Goal: Task Accomplishment & Management: Complete application form

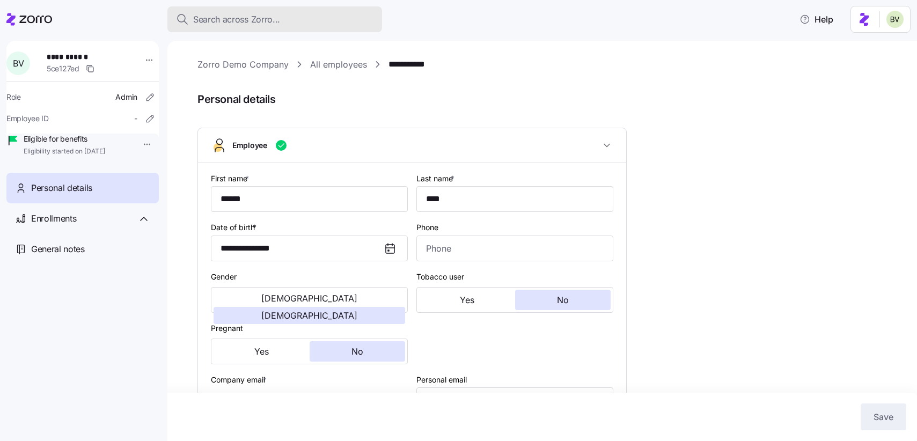
click at [250, 24] on span "Search across Zorro..." at bounding box center [236, 19] width 87 height 13
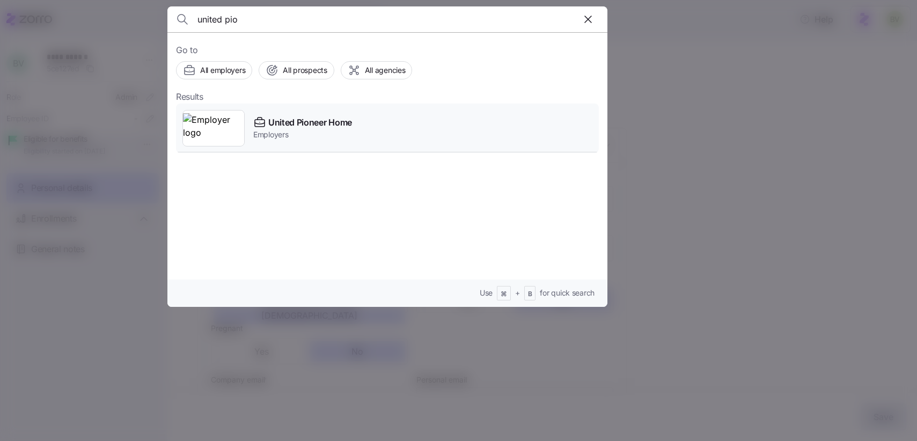
type input "united pio"
click at [226, 116] on img at bounding box center [213, 128] width 61 height 30
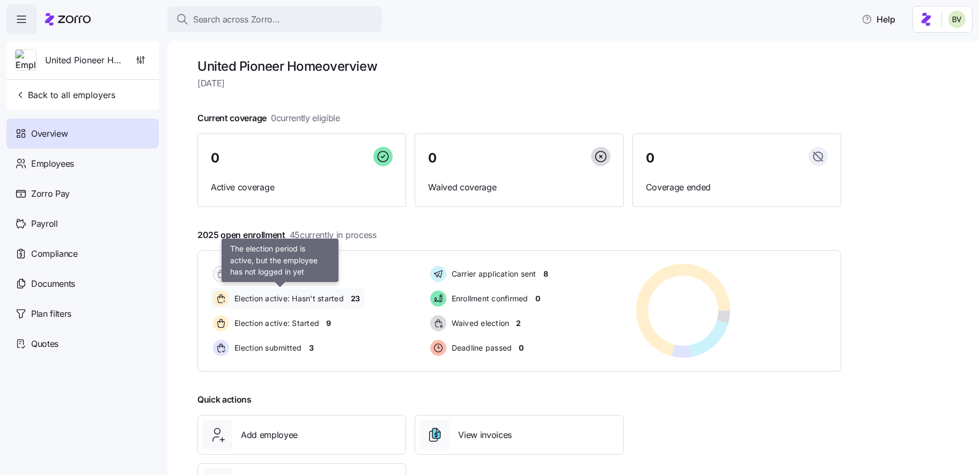
click at [308, 300] on span "Election active: Hasn't started" at bounding box center [287, 299] width 113 height 11
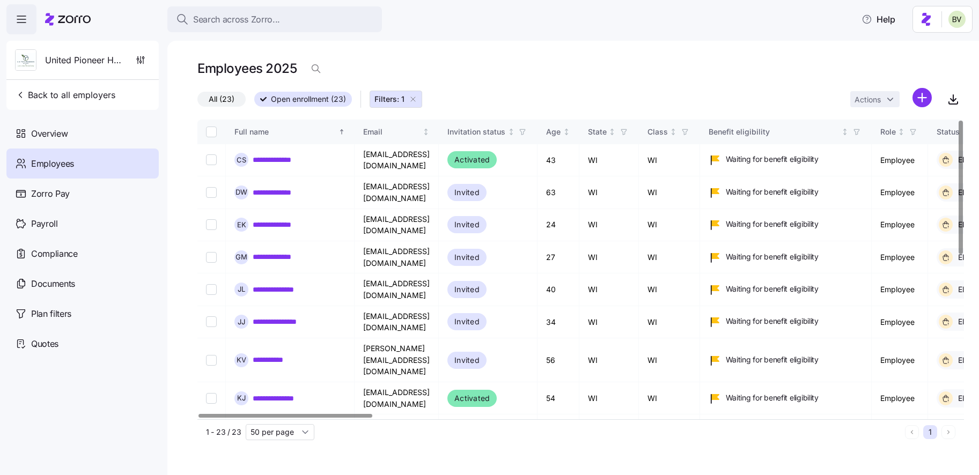
click at [214, 135] on input "Select all records" at bounding box center [211, 132] width 11 height 11
checkbox input "true"
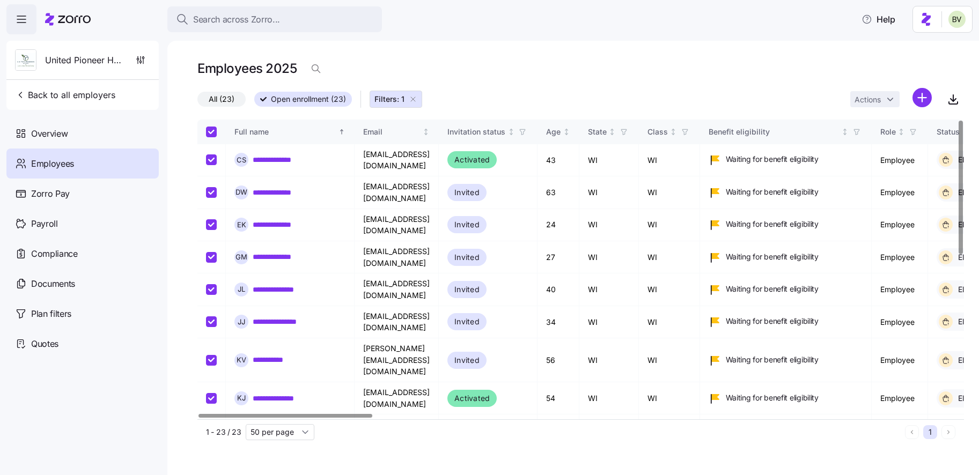
checkbox input "true"
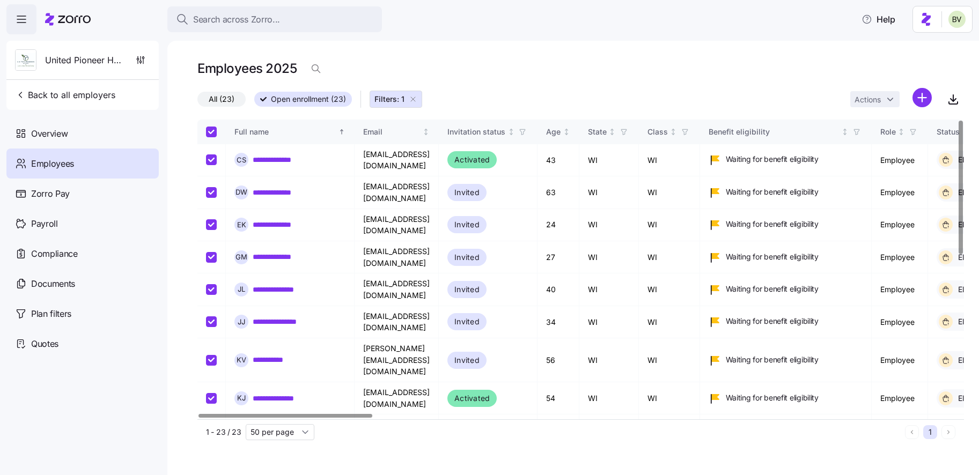
checkbox input "true"
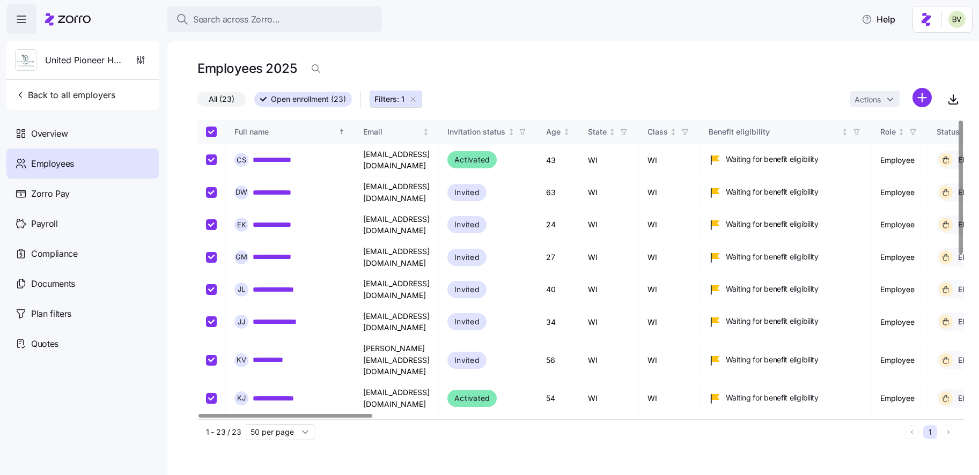
checkbox input "true"
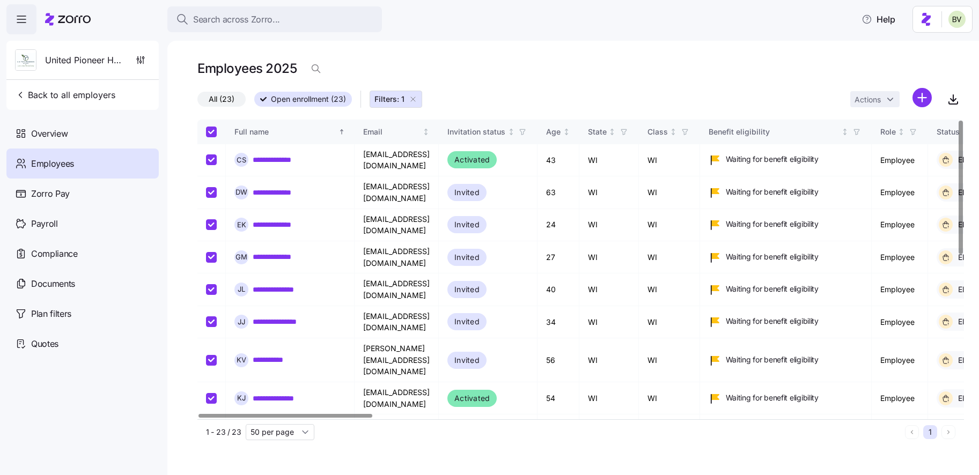
checkbox input "true"
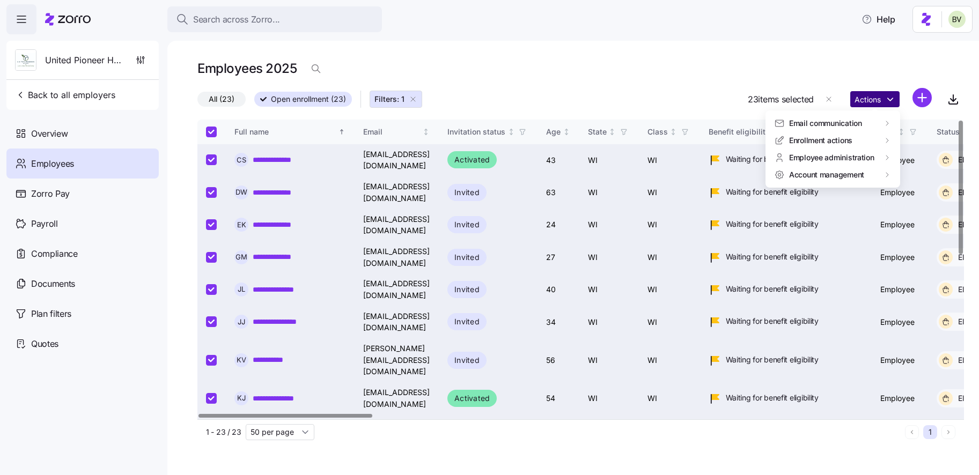
click at [894, 101] on html "**********" at bounding box center [489, 234] width 979 height 469
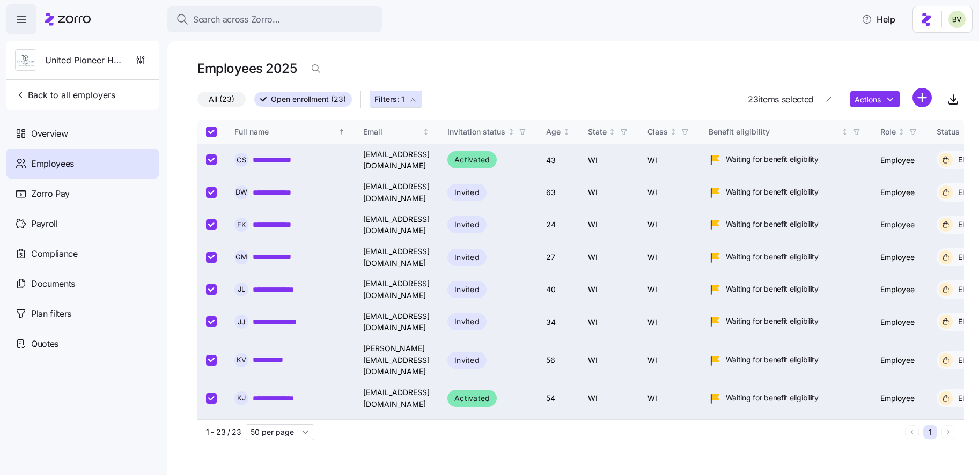
click at [215, 30] on html "**********" at bounding box center [489, 234] width 979 height 469
click at [214, 21] on span "Search across Zorro..." at bounding box center [236, 19] width 87 height 13
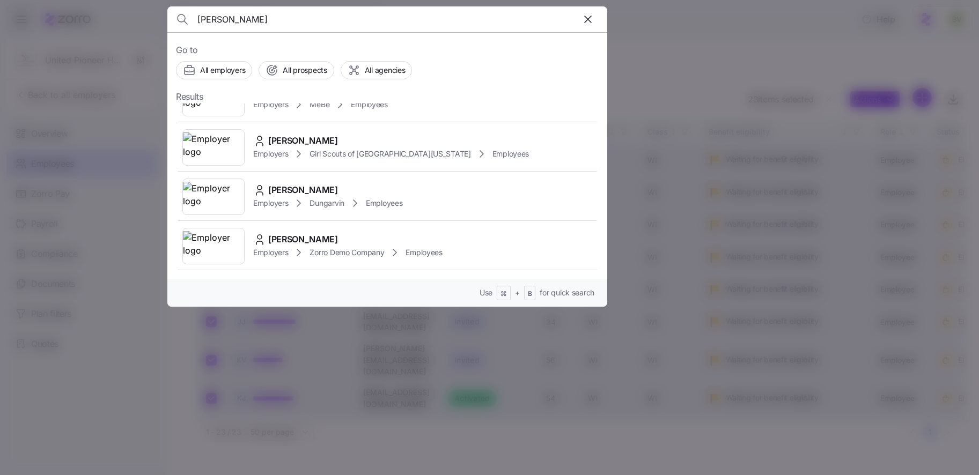
scroll to position [134, 0]
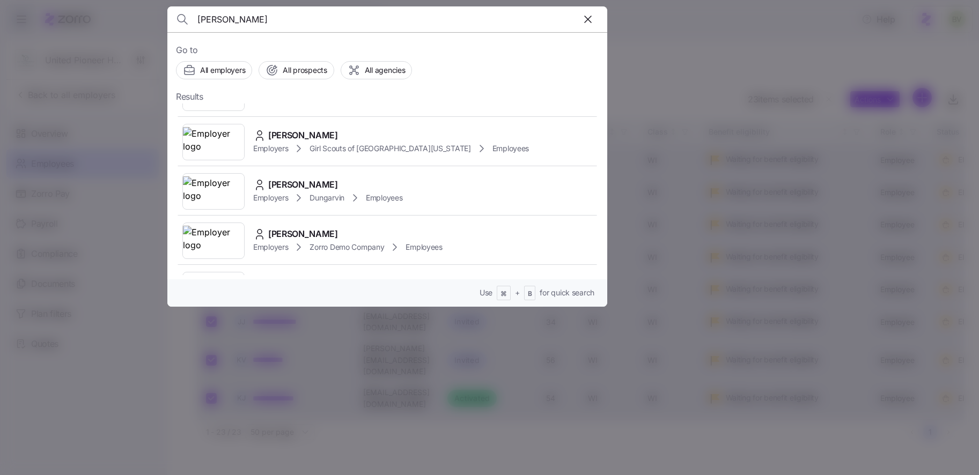
click at [259, 16] on input "[PERSON_NAME]" at bounding box center [334, 19] width 275 height 26
paste input "[PERSON_NAME]"
type input "[PERSON_NAME]"
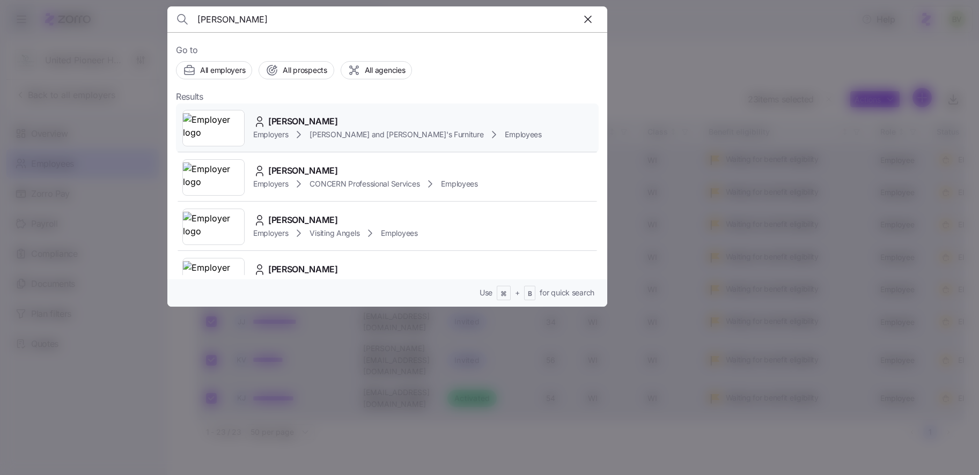
click at [206, 137] on img at bounding box center [213, 128] width 61 height 30
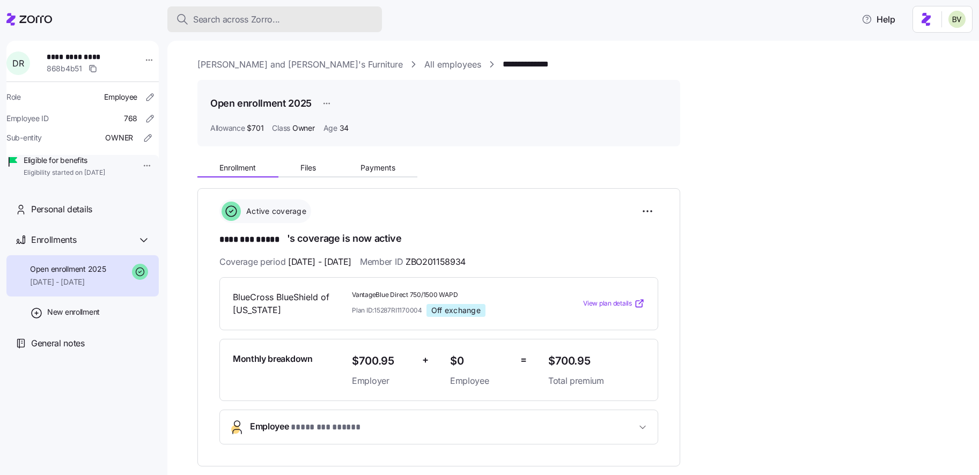
click at [238, 27] on button "Search across Zorro..." at bounding box center [274, 19] width 215 height 26
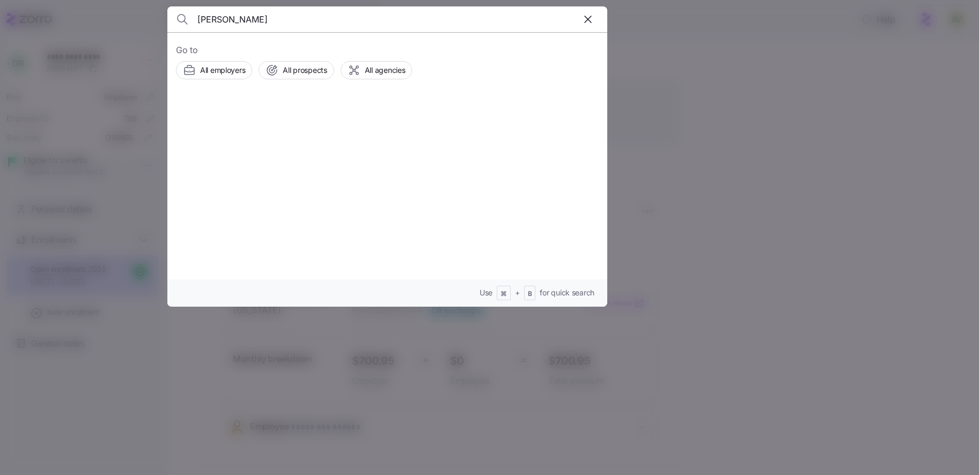
type input "[PERSON_NAME]"
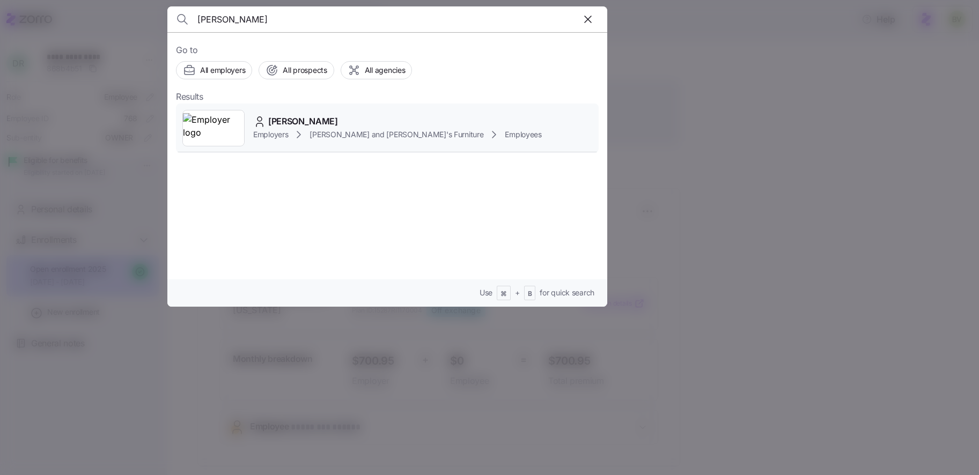
click at [216, 132] on img at bounding box center [213, 128] width 61 height 30
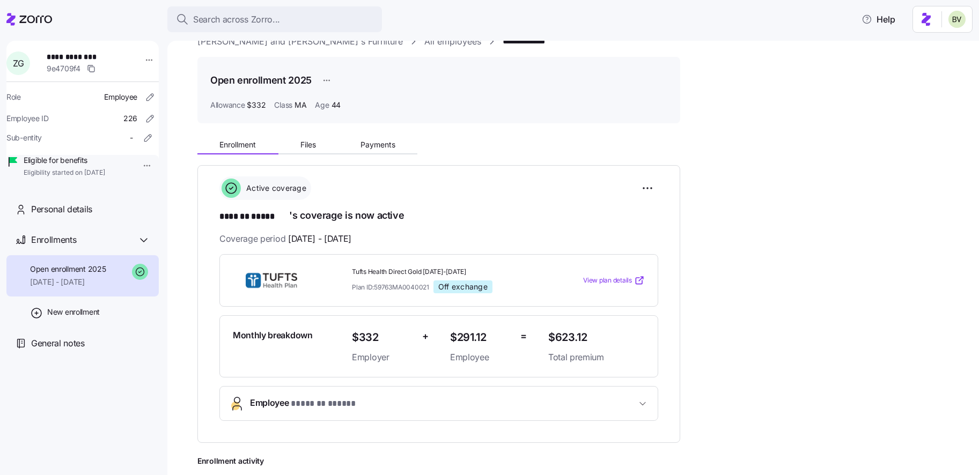
scroll to position [26, 0]
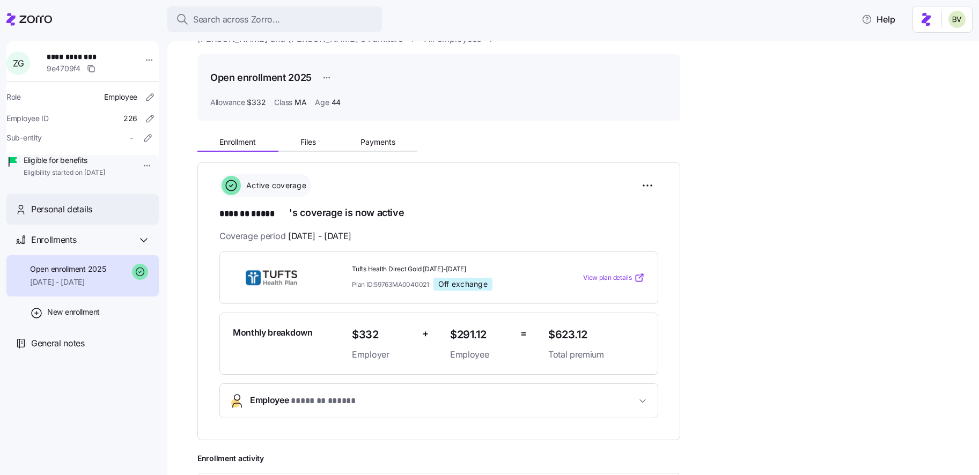
click at [96, 216] on div "Personal details" at bounding box center [90, 209] width 119 height 13
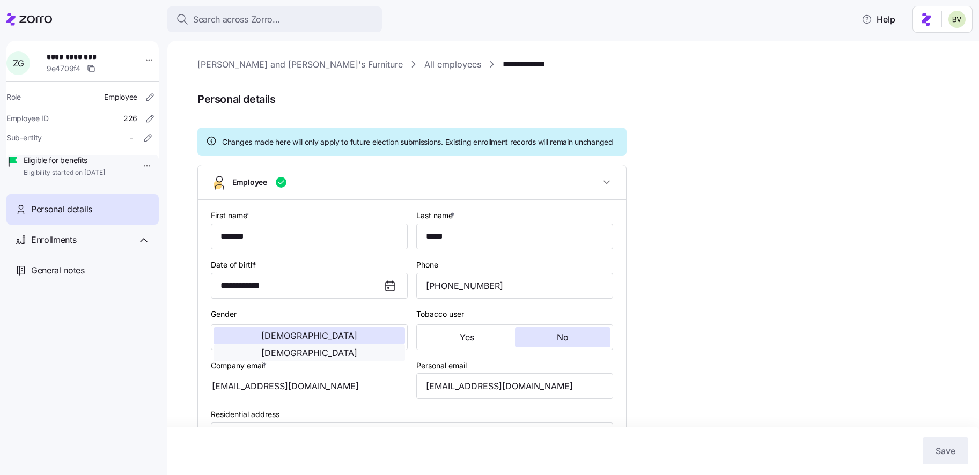
type input "MA"
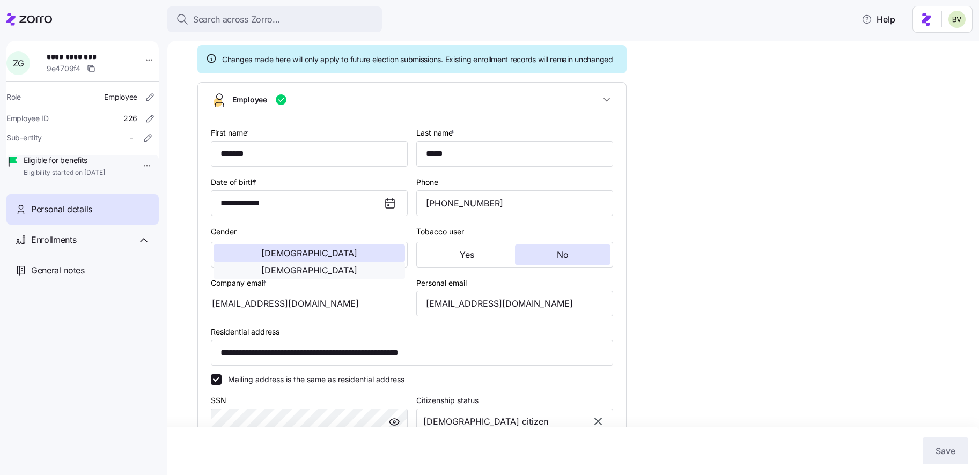
scroll to position [86, 0]
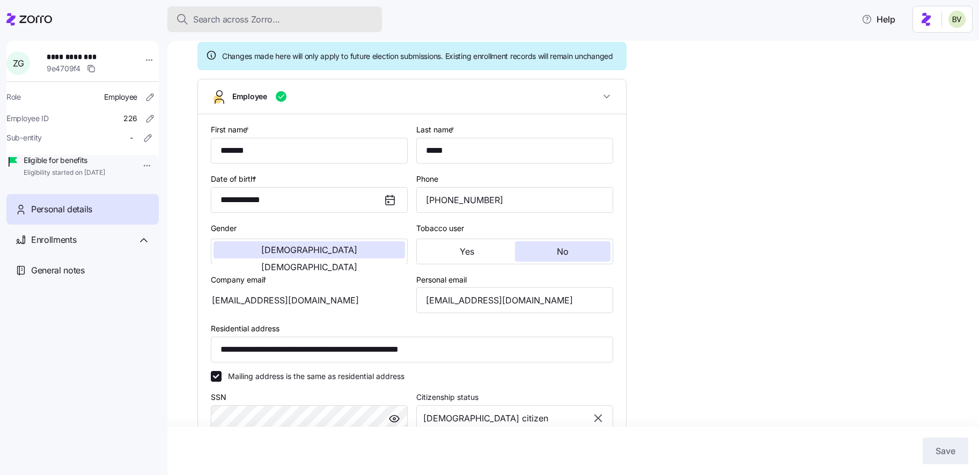
click at [244, 18] on span "Search across Zorro..." at bounding box center [236, 19] width 87 height 13
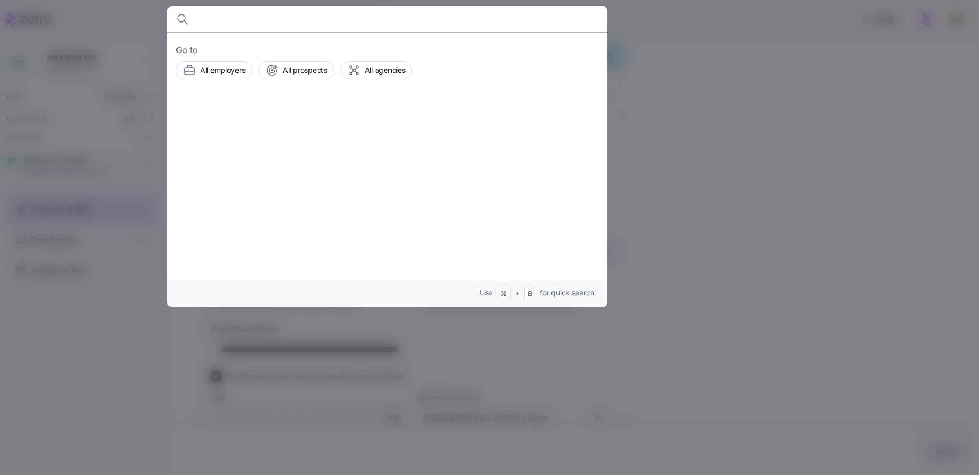
click at [244, 18] on body "**********" at bounding box center [489, 234] width 979 height 469
type input "[PERSON_NAME]"
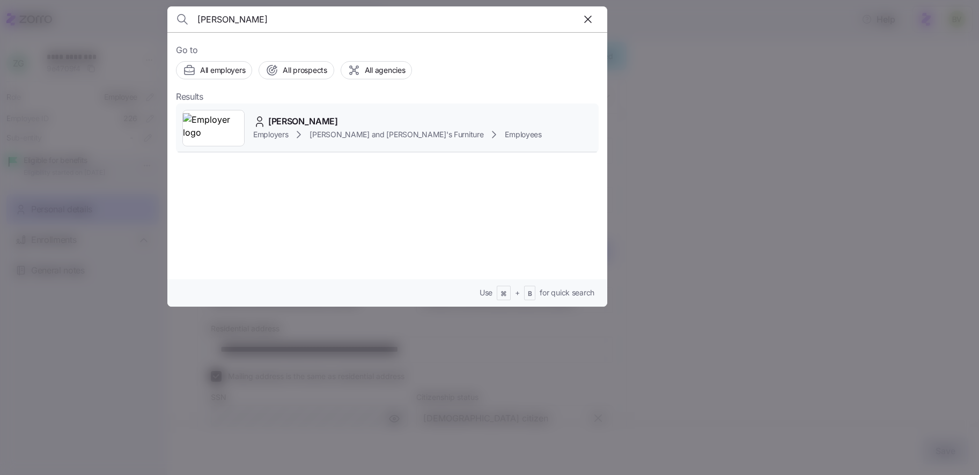
click at [227, 125] on img at bounding box center [213, 128] width 61 height 30
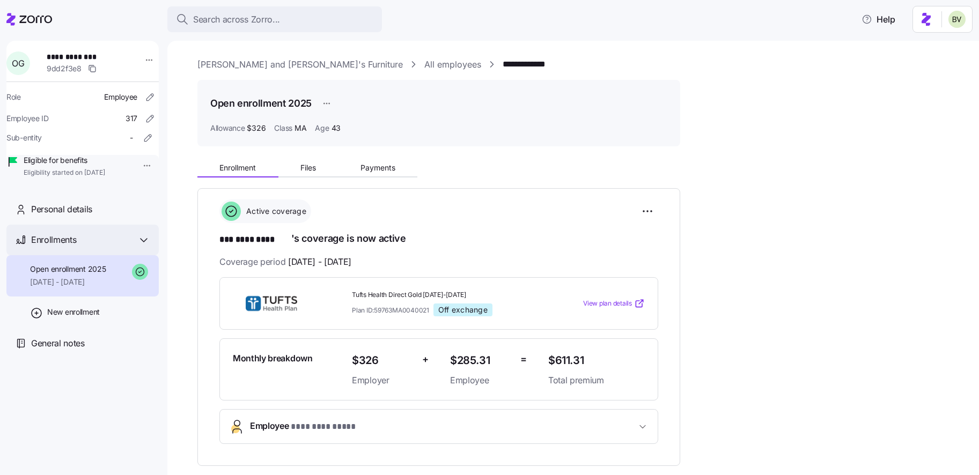
click at [87, 241] on div "Enrollments" at bounding box center [82, 240] width 152 height 31
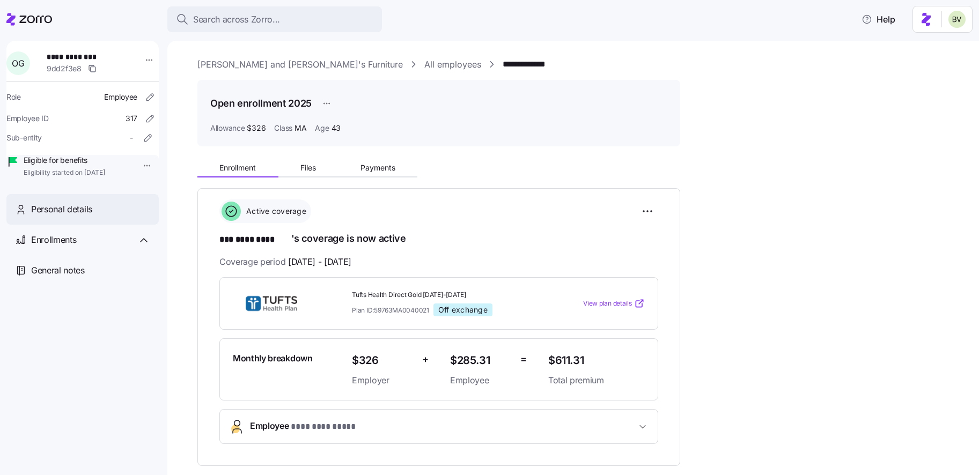
click at [87, 216] on span "Personal details" at bounding box center [61, 209] width 61 height 13
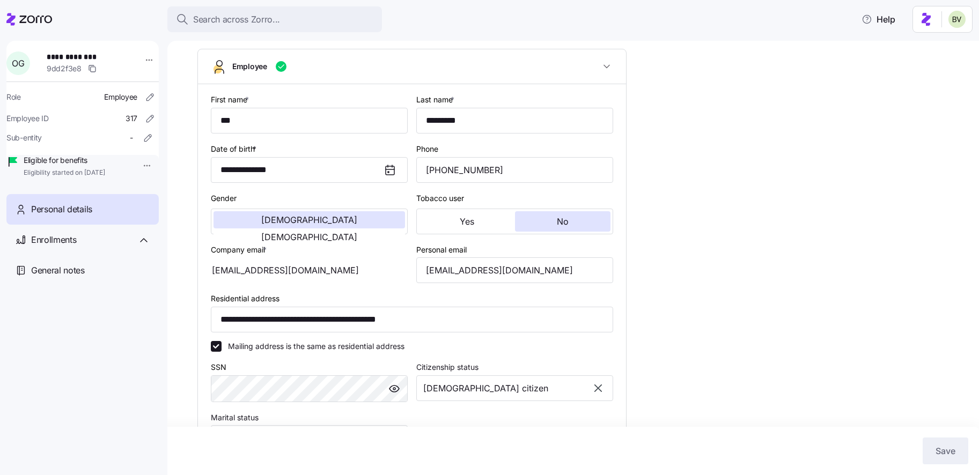
scroll to position [122, 0]
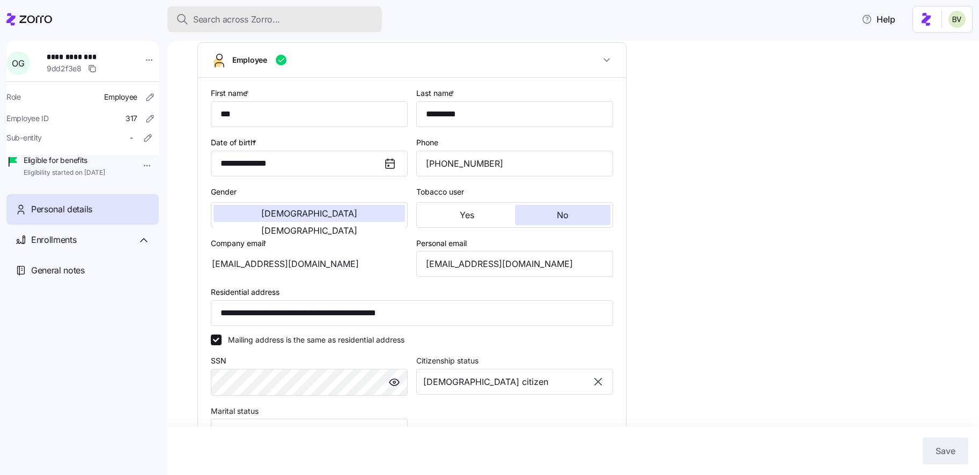
click at [270, 16] on span "Search across Zorro..." at bounding box center [236, 19] width 87 height 13
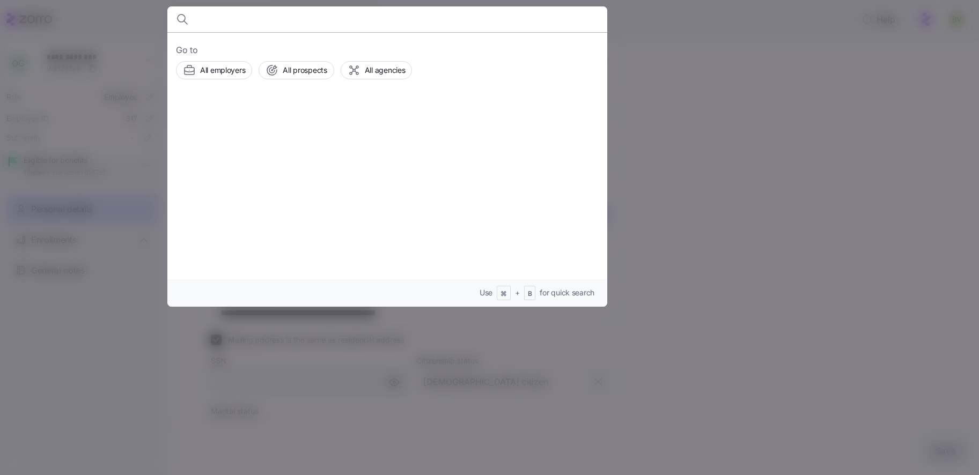
click at [270, 16] on body "**********" at bounding box center [489, 234] width 979 height 469
type input "[PERSON_NAME]"
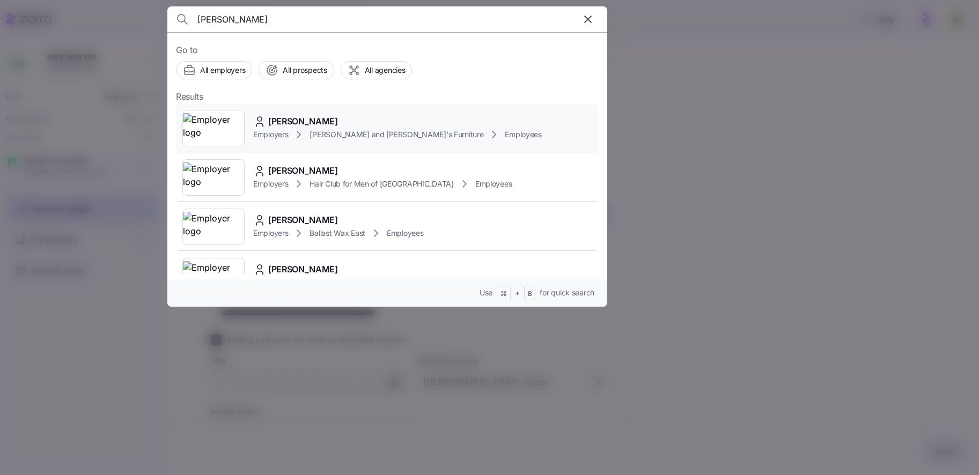
click at [237, 121] on img at bounding box center [213, 128] width 61 height 30
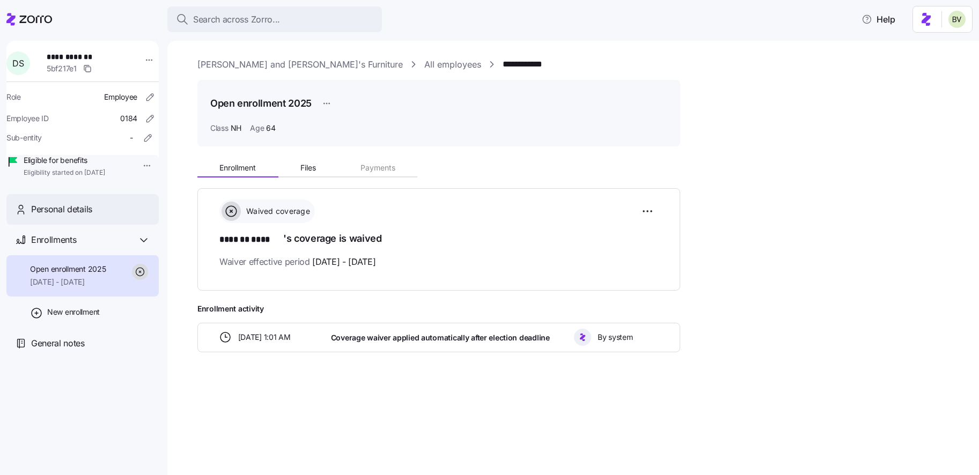
click at [78, 216] on span "Personal details" at bounding box center [61, 209] width 61 height 13
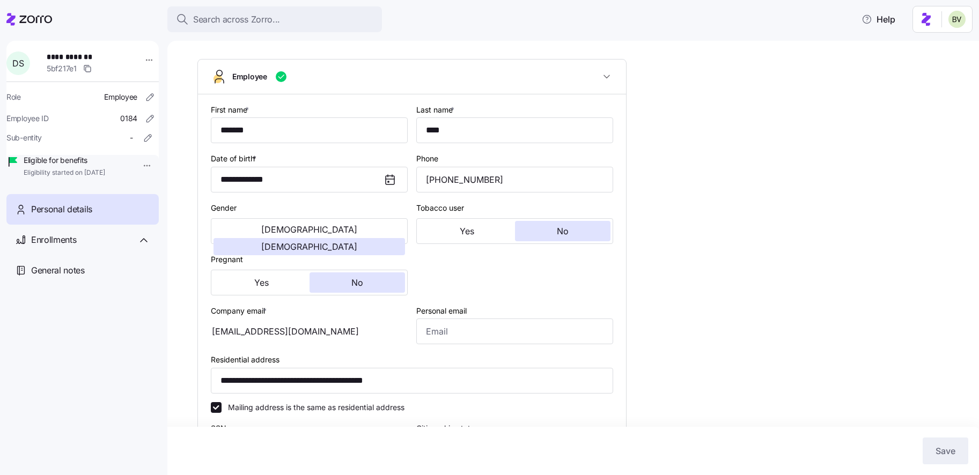
scroll to position [75, 0]
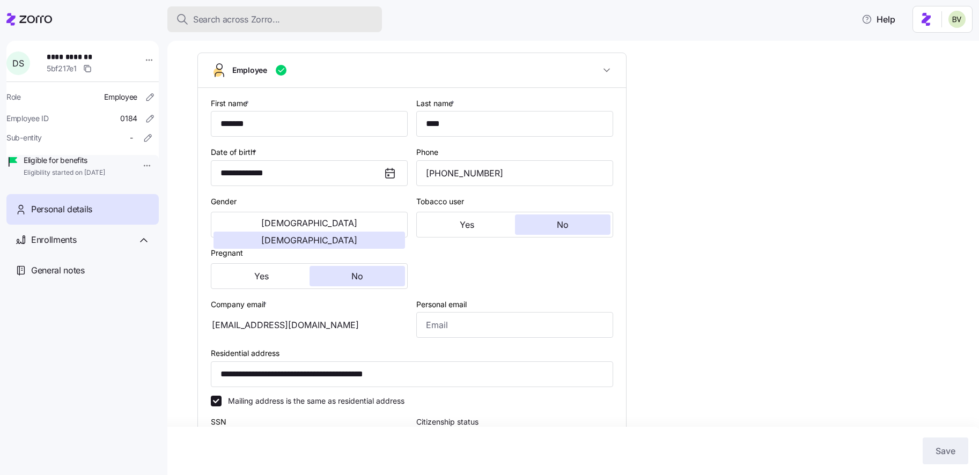
click at [292, 21] on div "Search across Zorro..." at bounding box center [274, 19] width 197 height 13
click at [292, 21] on body "**********" at bounding box center [489, 234] width 979 height 469
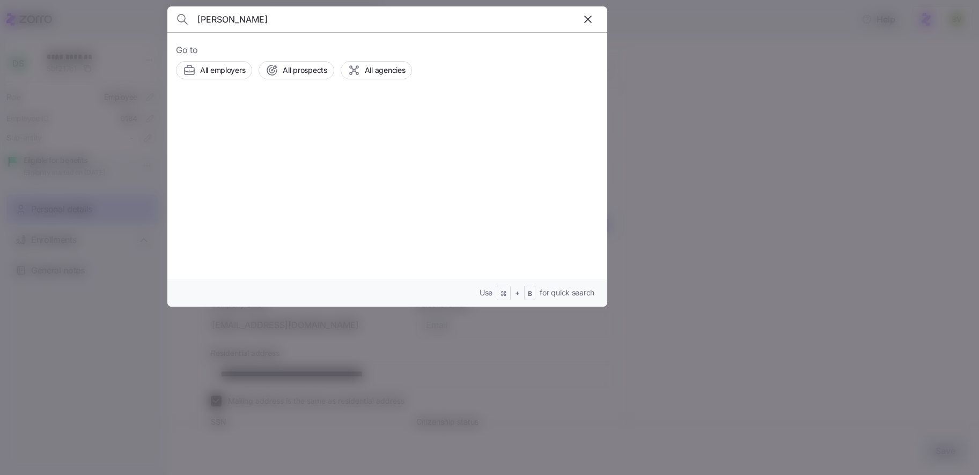
type input "[PERSON_NAME]"
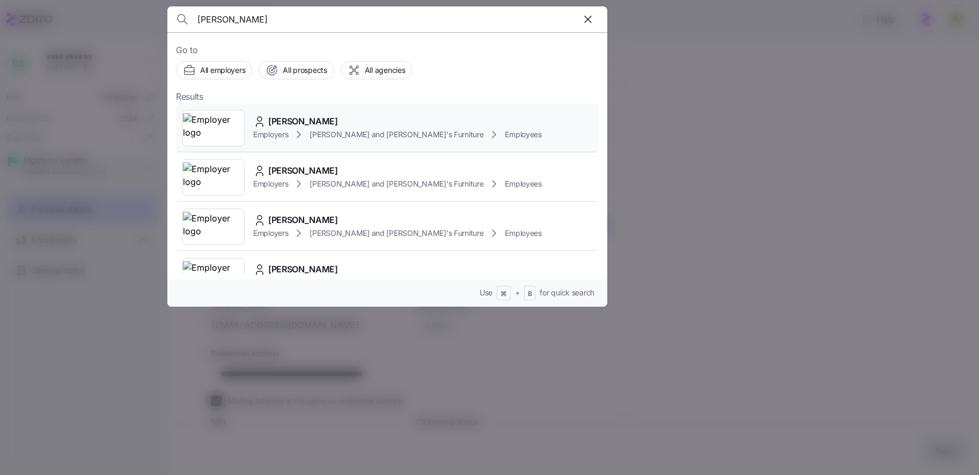
click at [226, 125] on img at bounding box center [213, 128] width 61 height 30
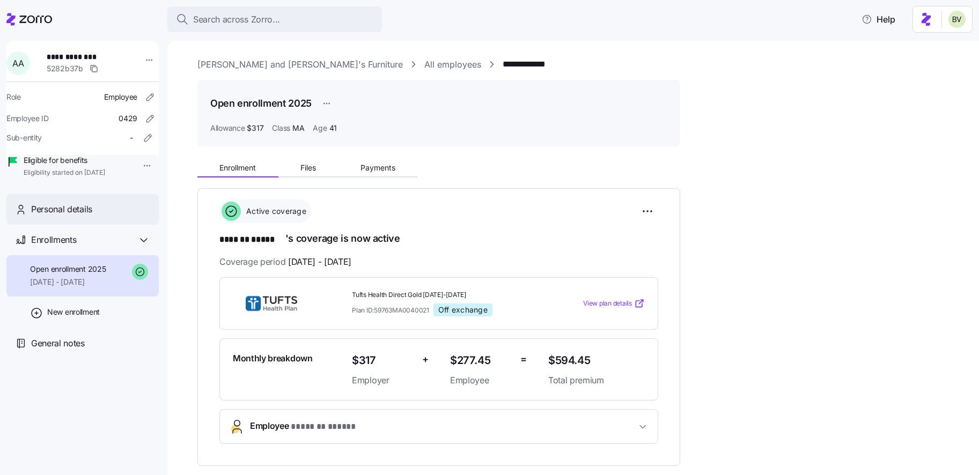
click at [43, 216] on span "Personal details" at bounding box center [61, 209] width 61 height 13
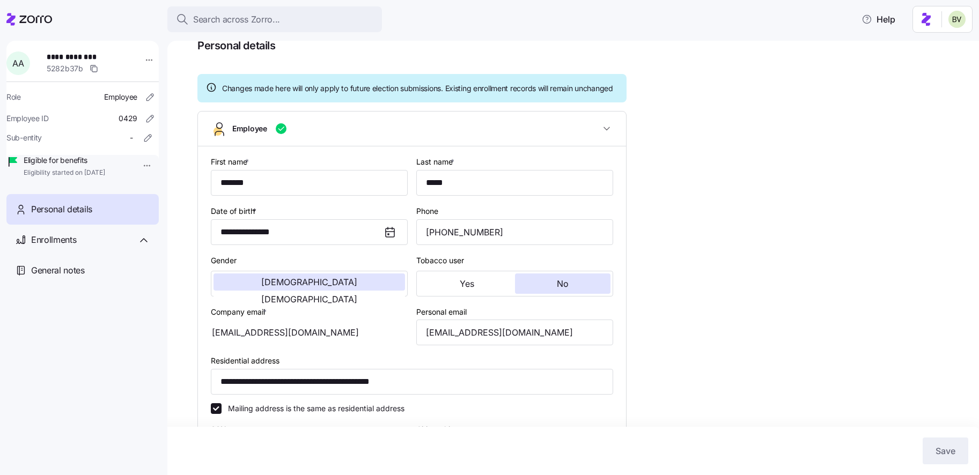
scroll to position [59, 0]
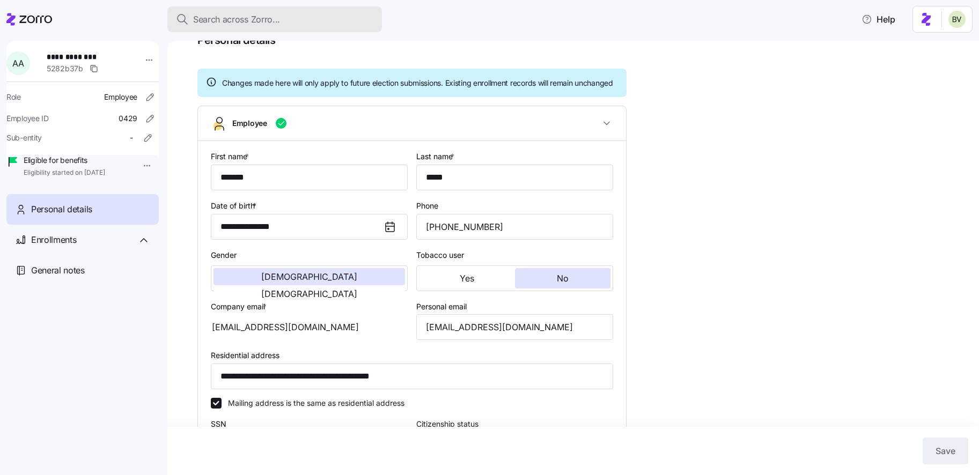
click at [269, 18] on span "Search across Zorro..." at bounding box center [236, 19] width 87 height 13
click at [269, 18] on body "**********" at bounding box center [489, 234] width 979 height 469
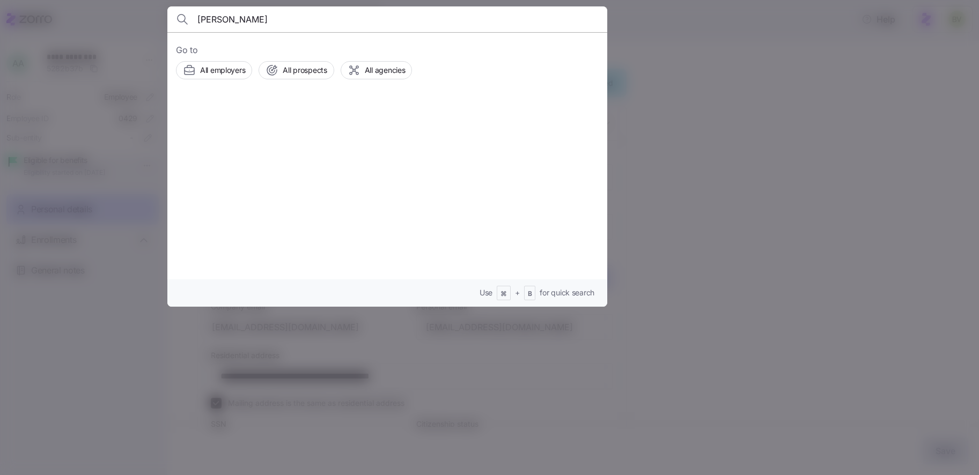
type input "[PERSON_NAME]"
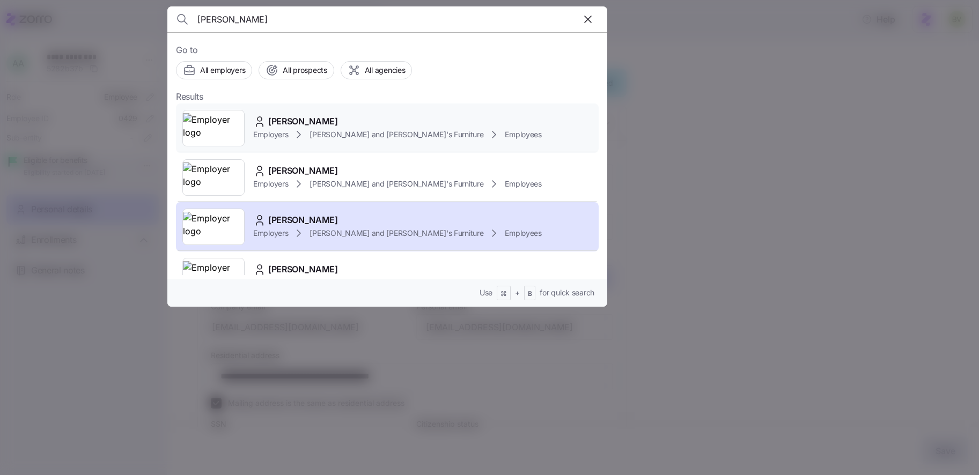
click at [219, 129] on img at bounding box center [213, 128] width 61 height 30
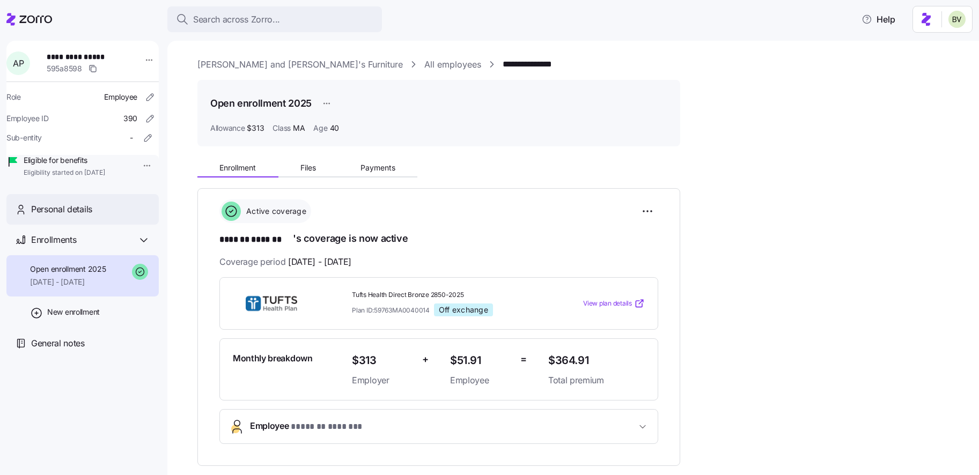
click at [104, 216] on div "Personal details" at bounding box center [90, 209] width 119 height 13
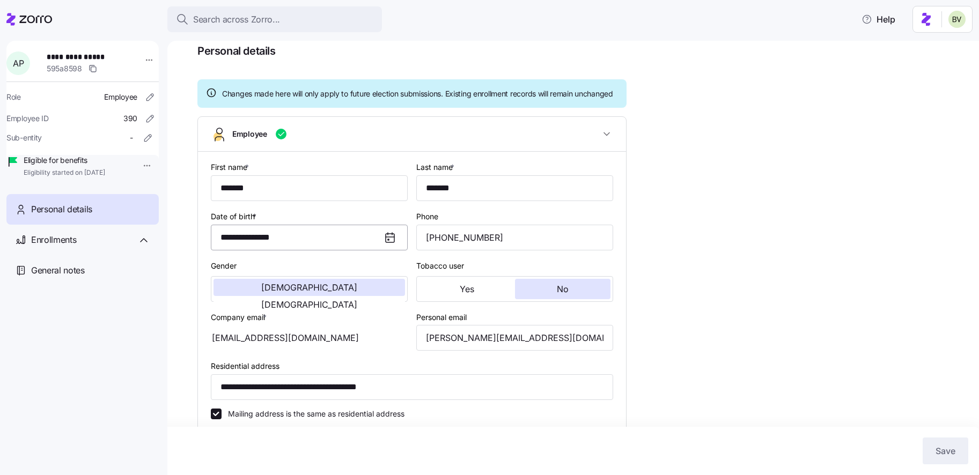
scroll to position [55, 0]
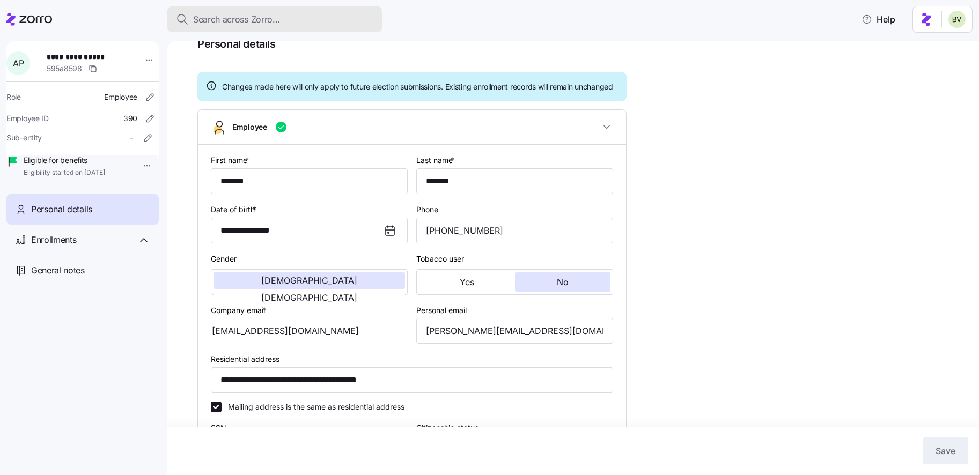
click at [233, 23] on span "Search across Zorro..." at bounding box center [236, 19] width 87 height 13
click at [233, 23] on body "**********" at bounding box center [489, 234] width 979 height 469
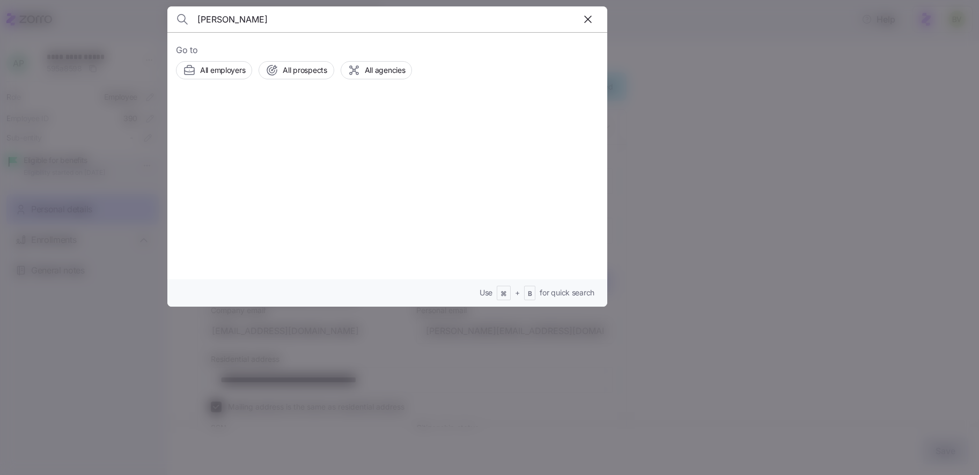
type input "[PERSON_NAME]"
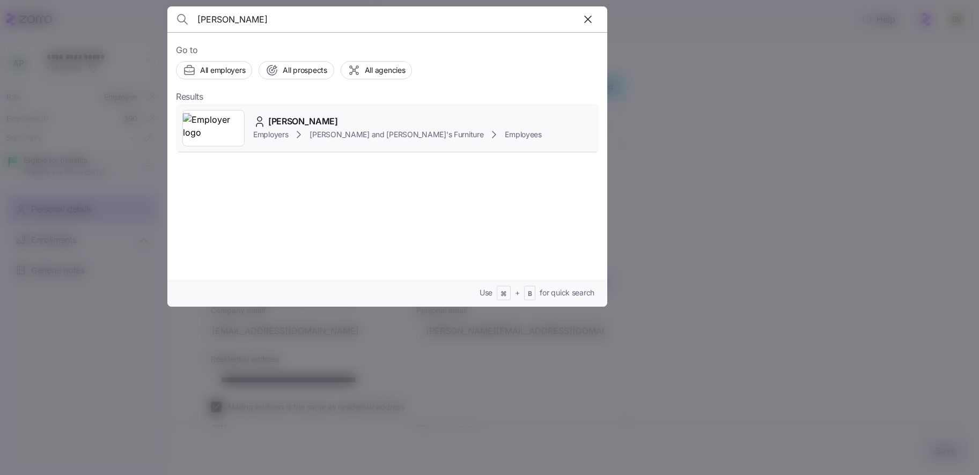
click at [209, 135] on img at bounding box center [213, 128] width 61 height 30
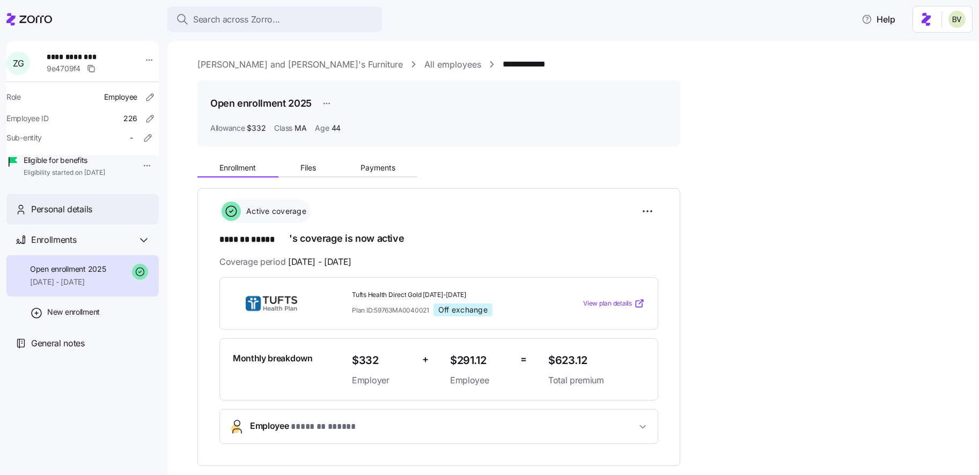
click at [100, 216] on div "Personal details" at bounding box center [90, 209] width 119 height 13
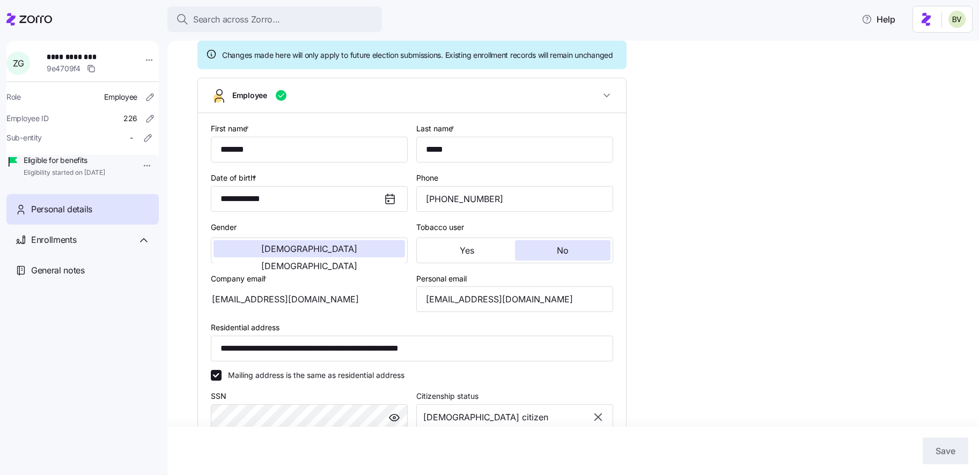
scroll to position [88, 0]
click at [248, 23] on span "Search across Zorro..." at bounding box center [236, 19] width 87 height 13
click at [248, 23] on body "**********" at bounding box center [489, 234] width 979 height 469
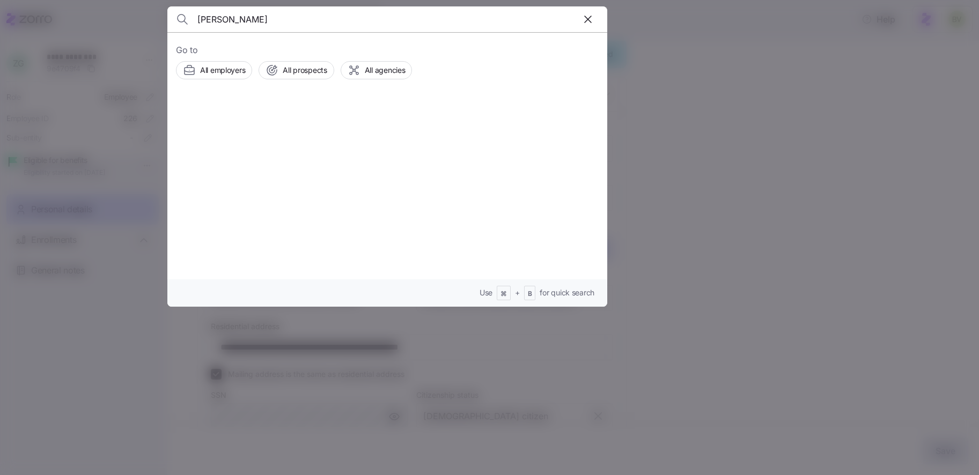
type input "[PERSON_NAME]"
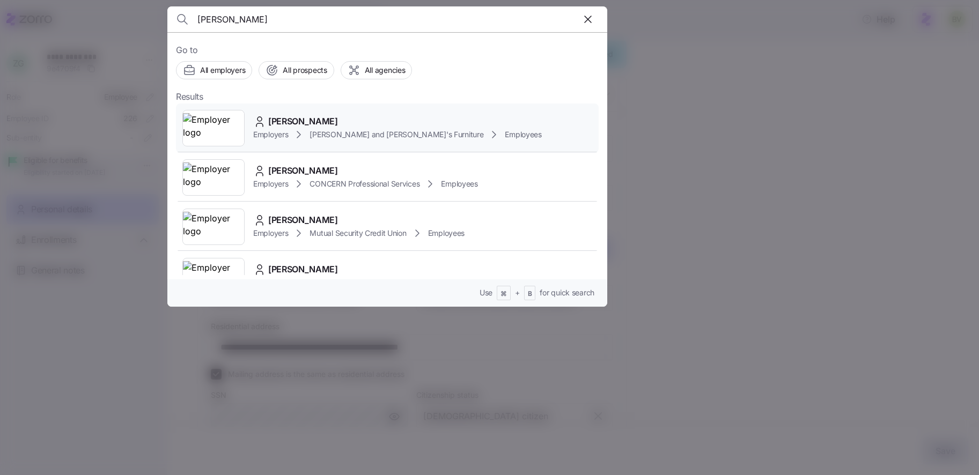
click at [219, 126] on img at bounding box center [213, 128] width 61 height 30
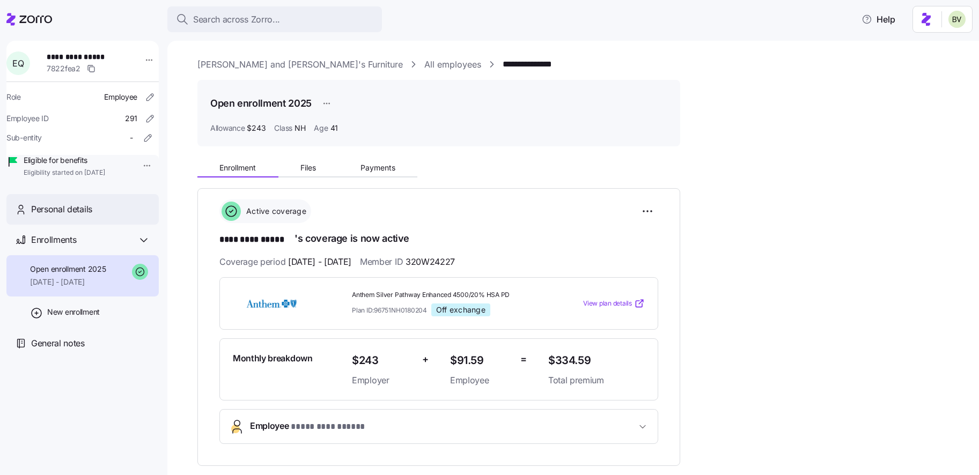
click at [106, 216] on div "Personal details" at bounding box center [90, 209] width 119 height 13
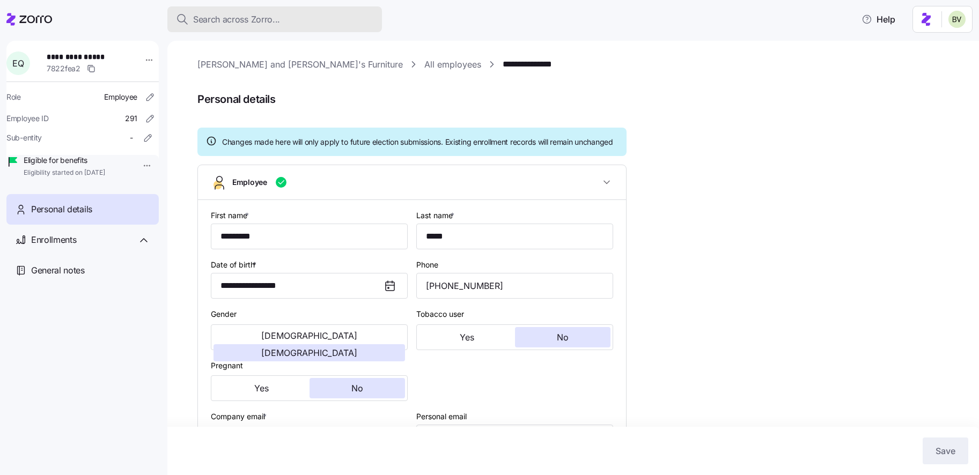
click at [262, 24] on span "Search across Zorro..." at bounding box center [236, 19] width 87 height 13
click at [262, 24] on body "**********" at bounding box center [489, 234] width 979 height 469
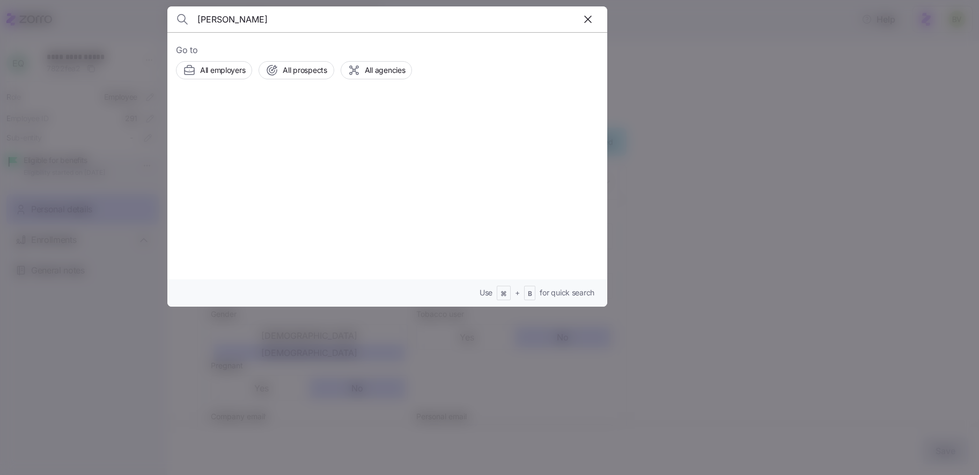
type input "[PERSON_NAME]"
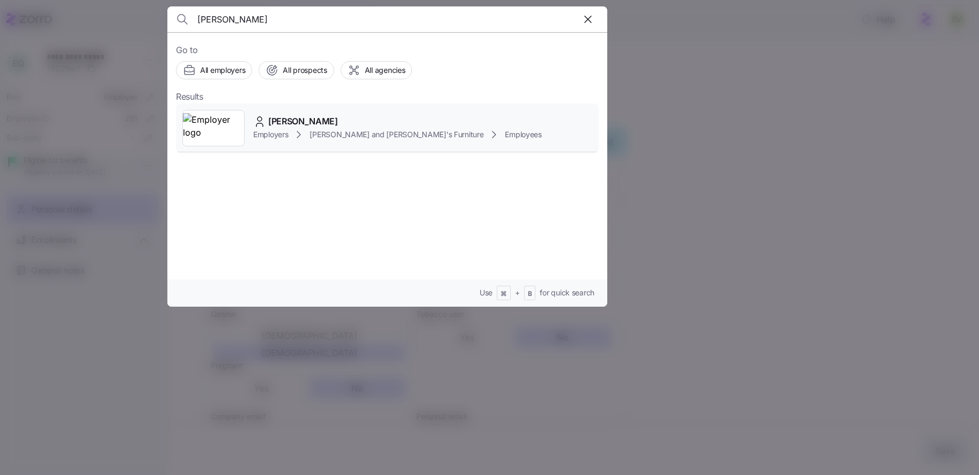
click at [206, 134] on img at bounding box center [213, 128] width 61 height 30
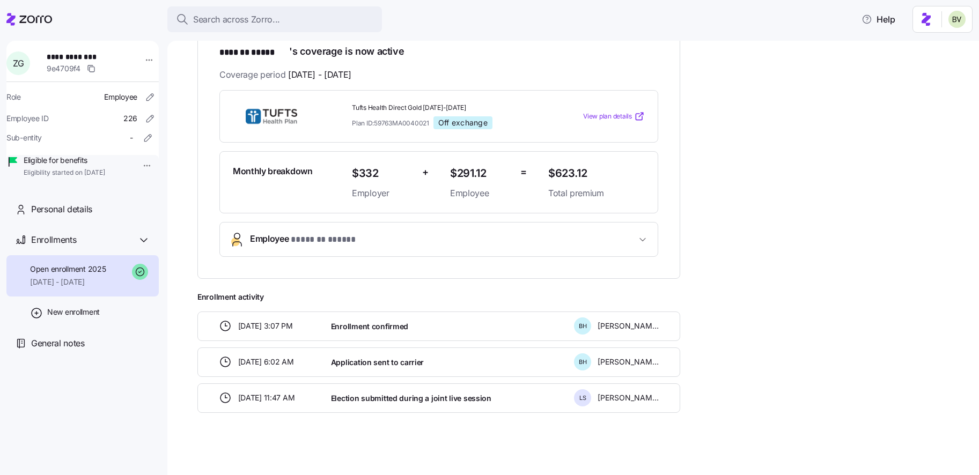
scroll to position [188, 0]
click at [385, 237] on span "Employee * ******* ***** *" at bounding box center [443, 239] width 386 height 14
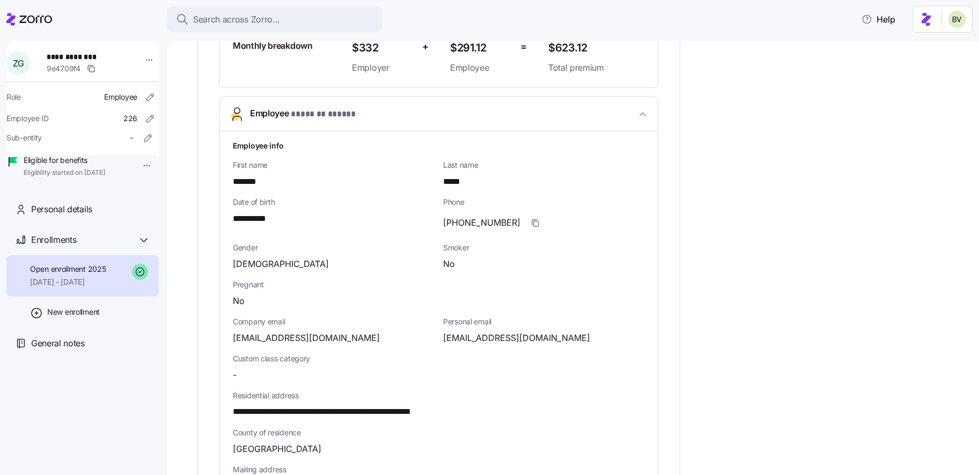
scroll to position [315, 0]
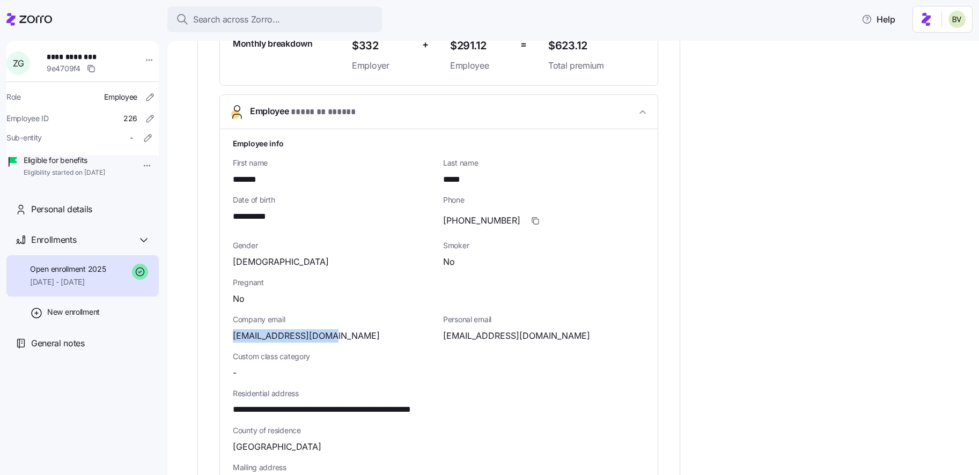
drag, startPoint x: 331, startPoint y: 331, endPoint x: 228, endPoint y: 339, distance: 103.3
click at [228, 339] on div "**********" at bounding box center [439, 402] width 438 height 547
copy span "[EMAIL_ADDRESS][DOMAIN_NAME]"
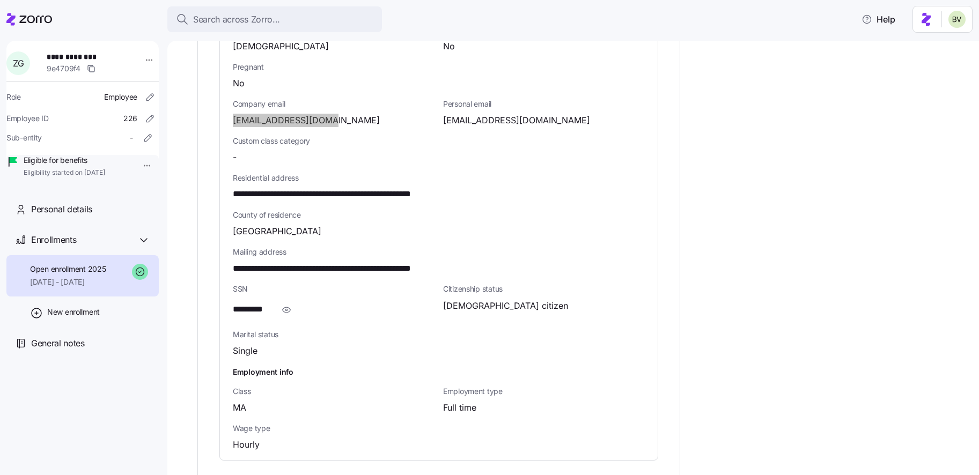
scroll to position [538, 0]
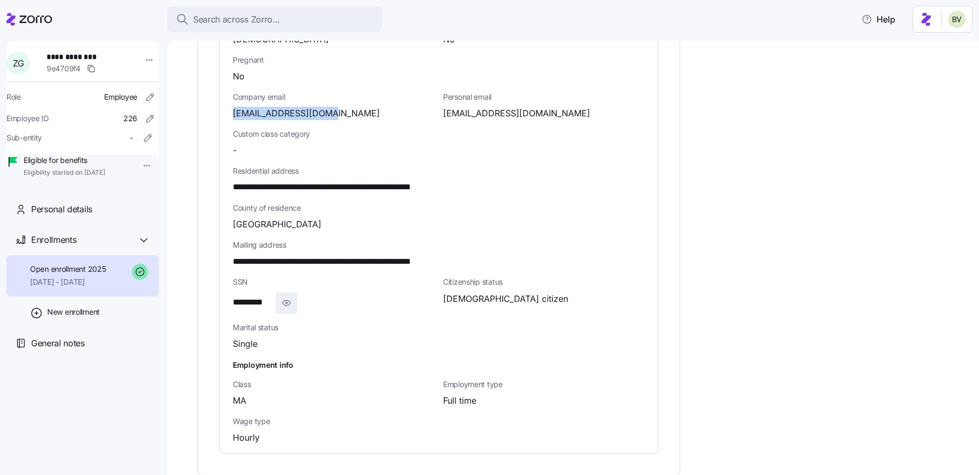
click at [287, 302] on icon "button" at bounding box center [286, 303] width 2 height 2
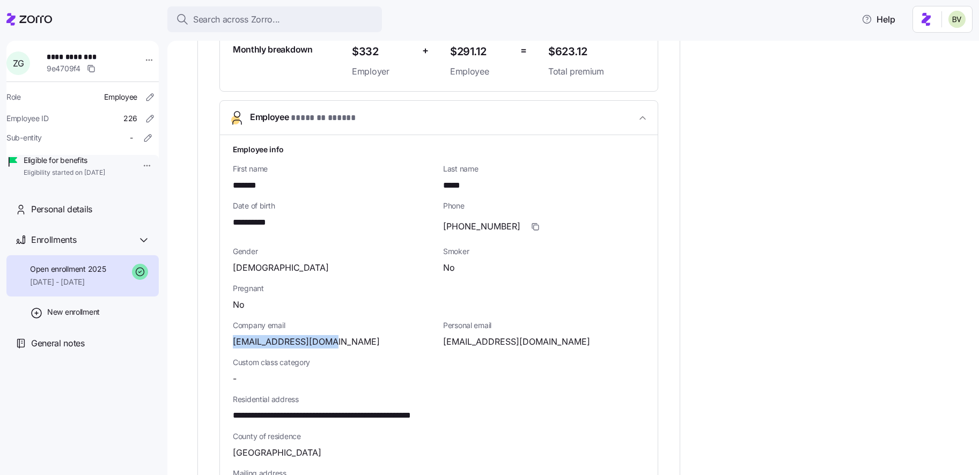
scroll to position [0, 0]
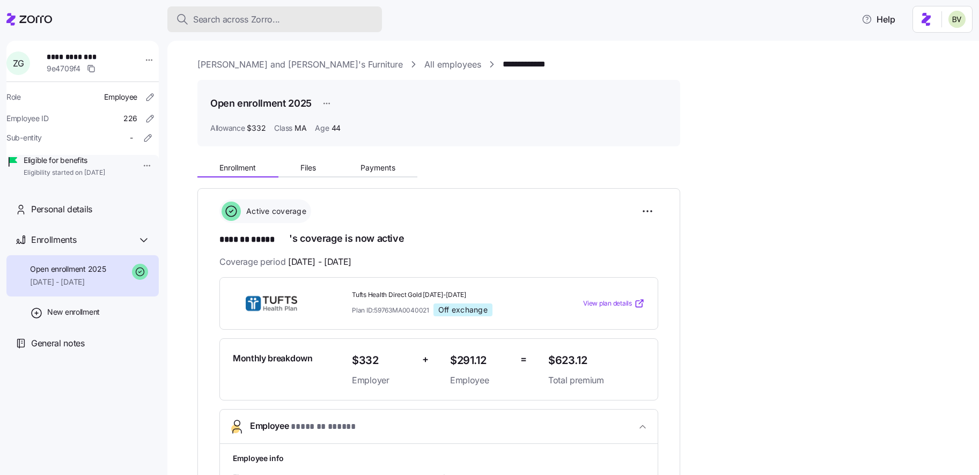
click at [253, 16] on span "Search across Zorro..." at bounding box center [236, 19] width 87 height 13
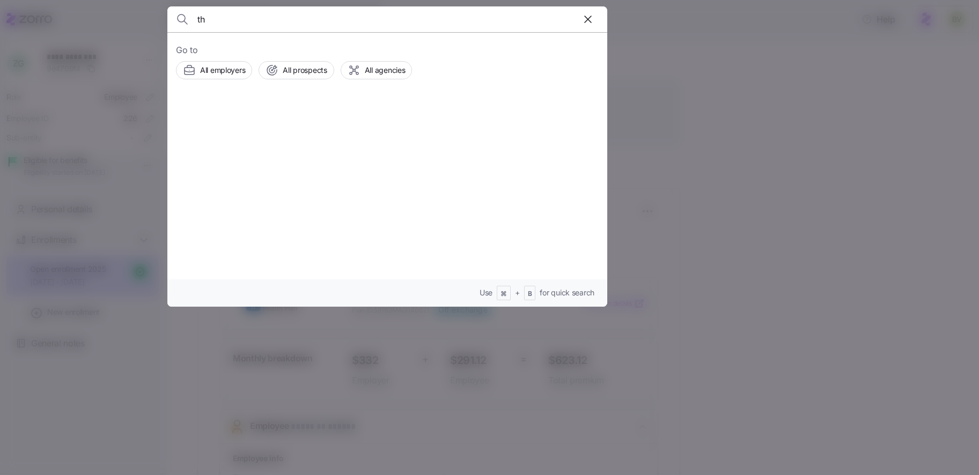
type input "t"
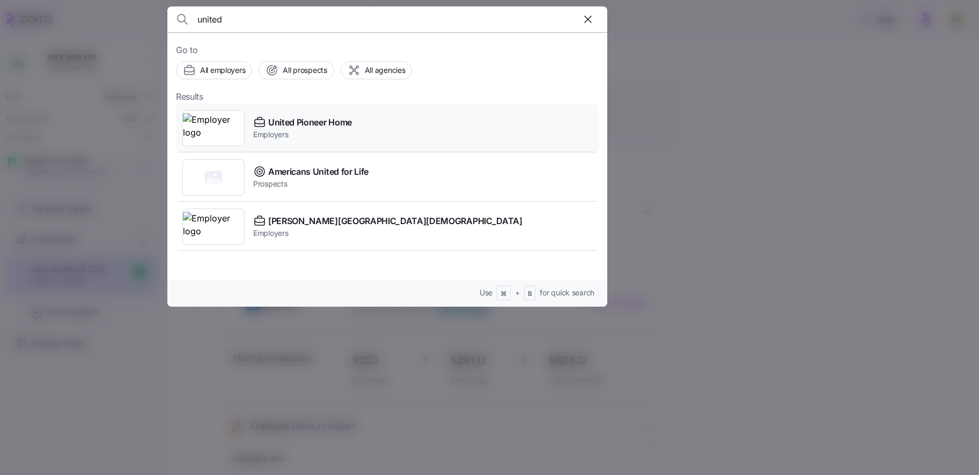
type input "united"
click at [216, 131] on img at bounding box center [213, 128] width 61 height 30
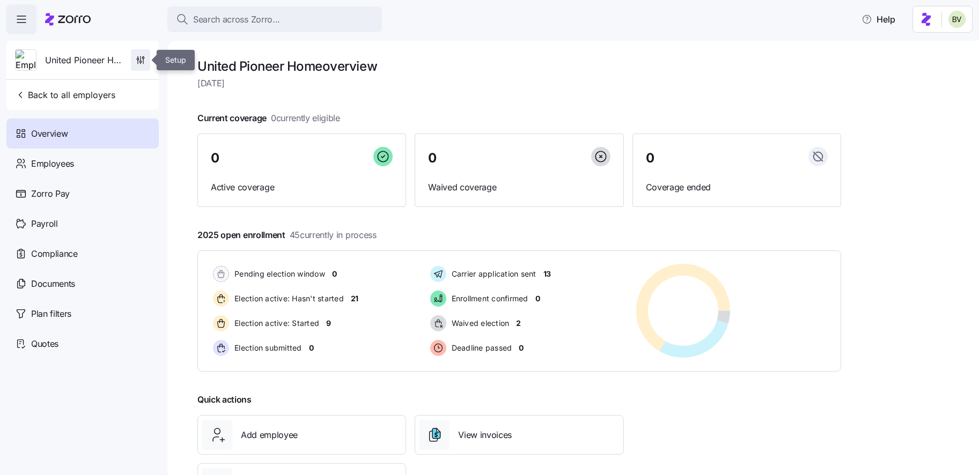
click at [145, 63] on icon "button" at bounding box center [140, 60] width 11 height 11
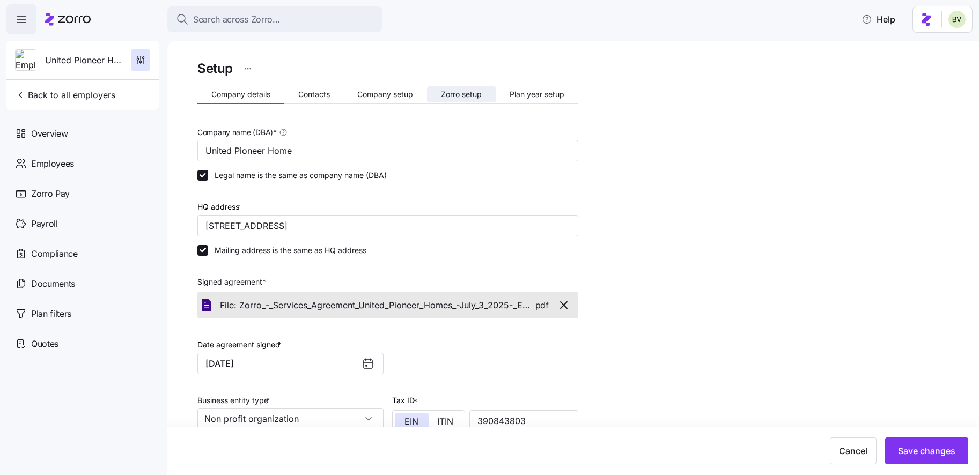
click at [448, 92] on span "Zorro setup" at bounding box center [461, 95] width 41 height 8
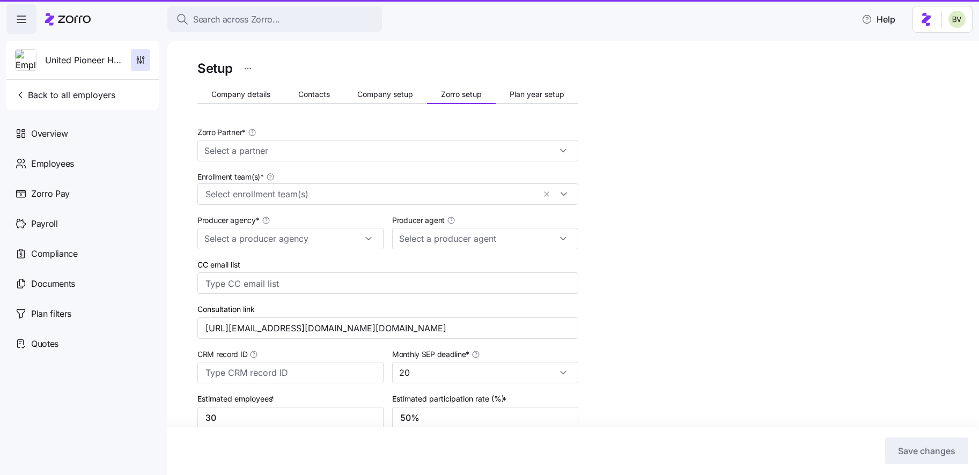
type input "[PERSON_NAME] ([PERSON_NAME][EMAIL_ADDRESS][DOMAIN_NAME])"
type input "Zorro"
type input "Alera Group"
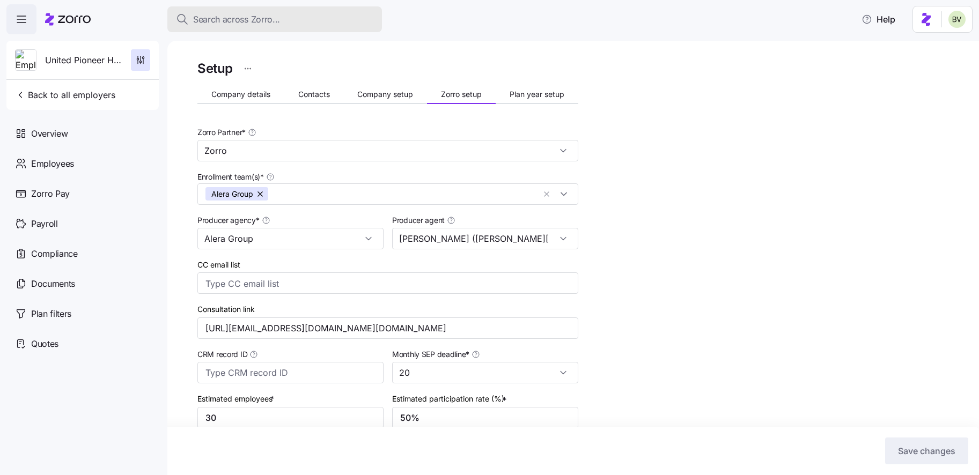
click at [263, 19] on span "Search across Zorro..." at bounding box center [236, 19] width 87 height 13
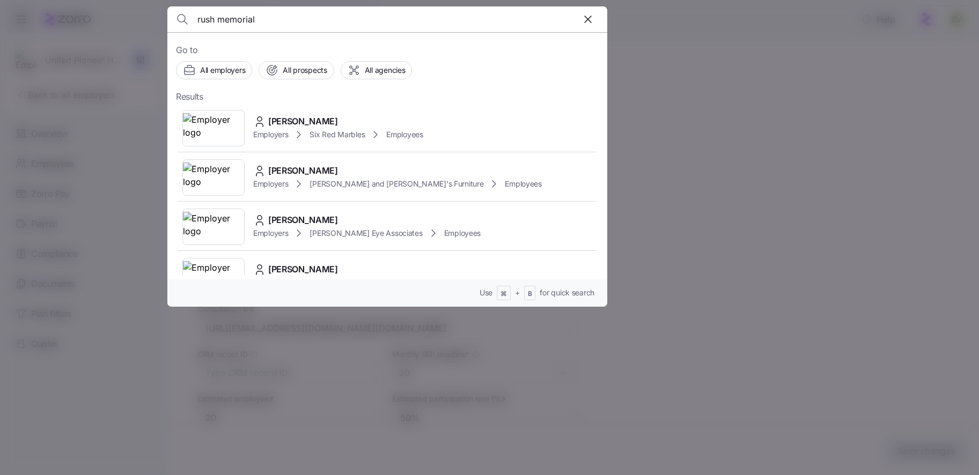
type input "rush memorial"
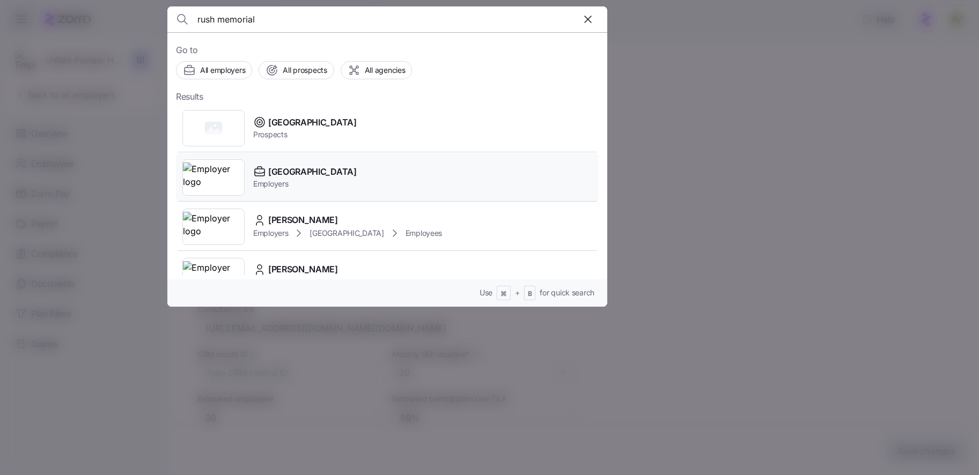
click at [211, 176] on img at bounding box center [213, 178] width 61 height 30
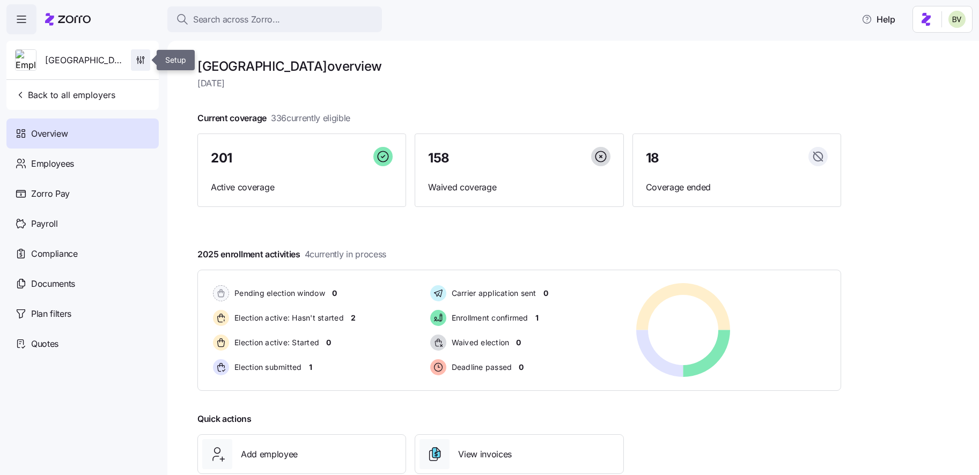
click at [144, 64] on icon "button" at bounding box center [140, 60] width 11 height 11
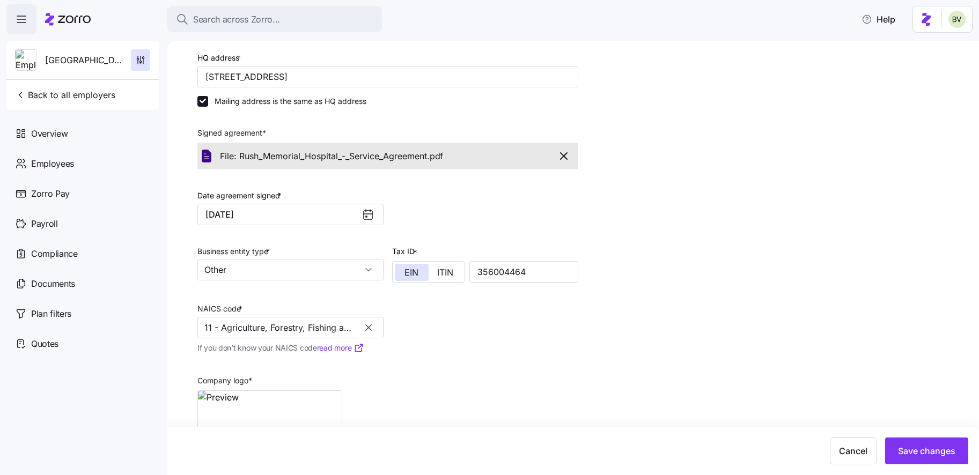
scroll to position [167, 0]
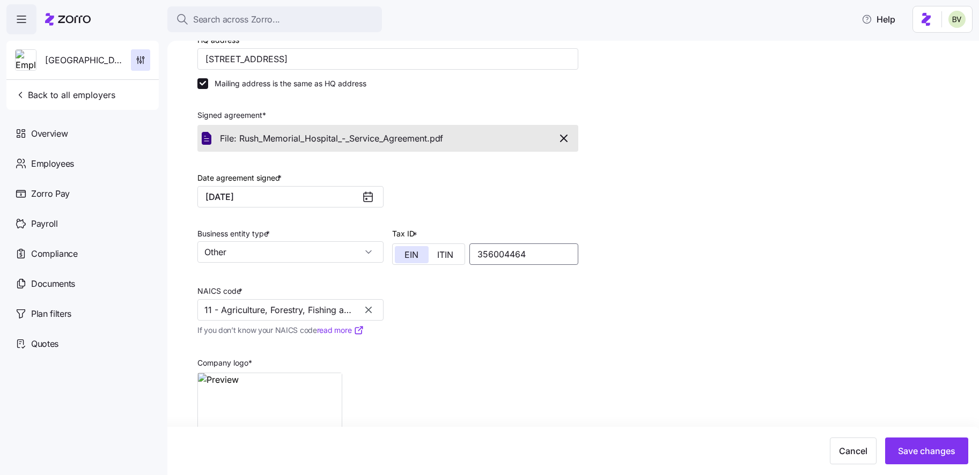
drag, startPoint x: 529, startPoint y: 256, endPoint x: 478, endPoint y: 253, distance: 51.6
click at [478, 253] on input "356004464" at bounding box center [524, 254] width 109 height 21
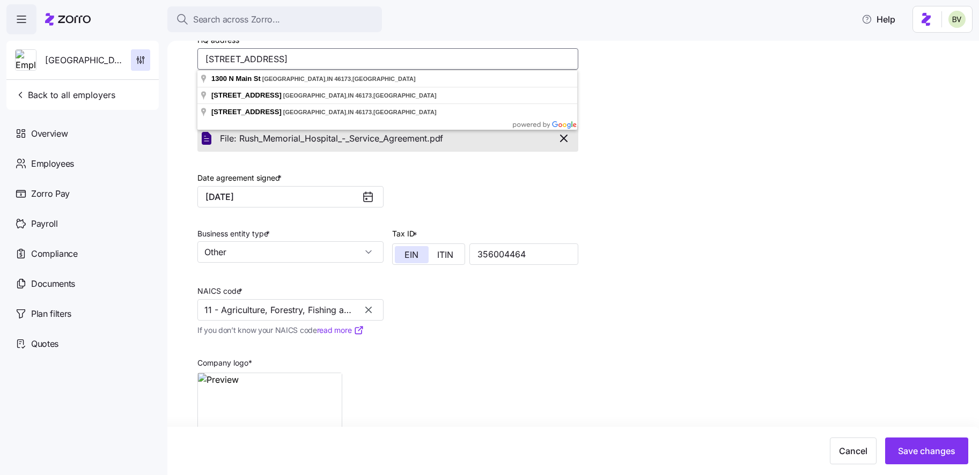
drag, startPoint x: 307, startPoint y: 60, endPoint x: 272, endPoint y: 60, distance: 35.4
click at [272, 60] on input "[STREET_ADDRESS]" at bounding box center [387, 58] width 381 height 21
click at [217, 22] on span "Search across Zorro..." at bounding box center [236, 19] width 87 height 13
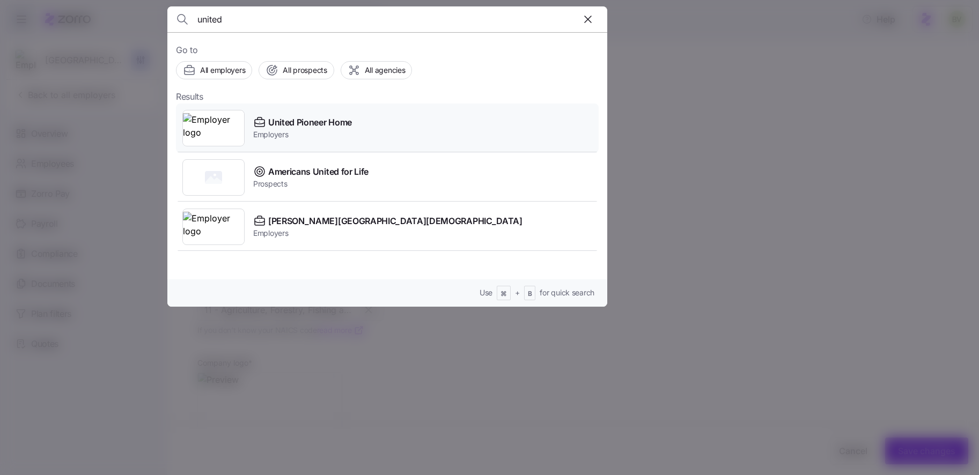
type input "united"
click at [213, 140] on img at bounding box center [213, 128] width 61 height 30
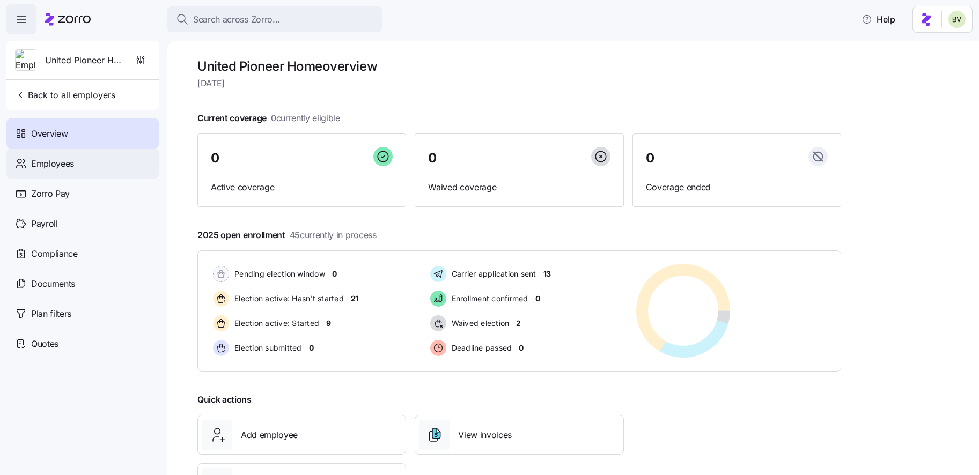
click at [85, 170] on div "Employees" at bounding box center [82, 164] width 152 height 30
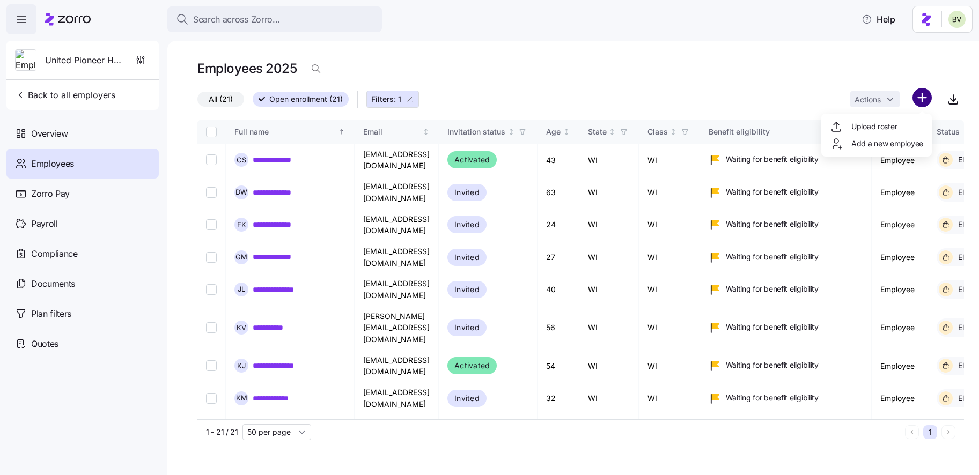
click at [917, 100] on html "**********" at bounding box center [489, 234] width 979 height 469
click at [840, 151] on div "Add a new employee" at bounding box center [877, 143] width 102 height 17
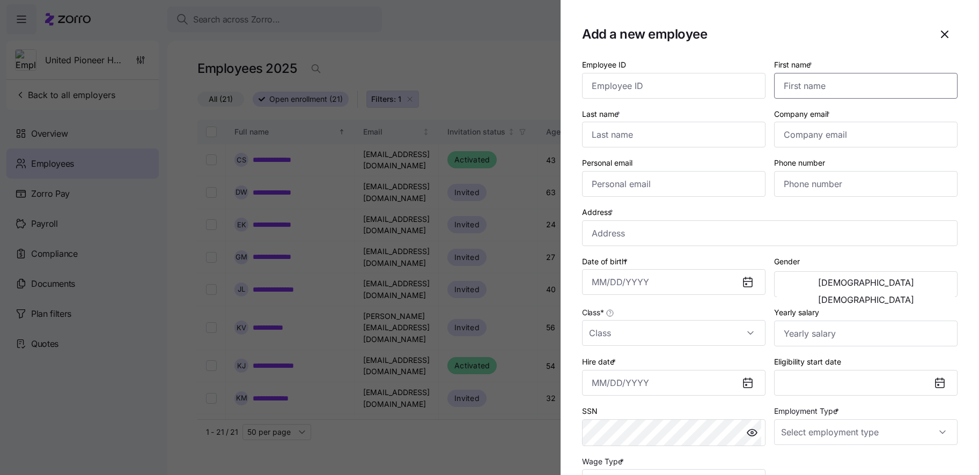
click at [809, 94] on input "First name *" at bounding box center [866, 86] width 184 height 26
type input "Broker"
type input "S"
type input "Alera"
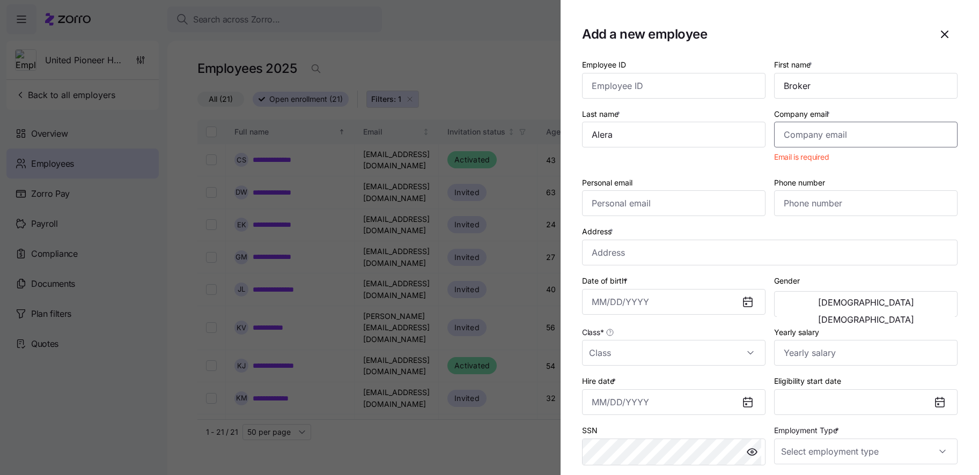
paste input "[EMAIL_ADDRESS][DOMAIN_NAME]"
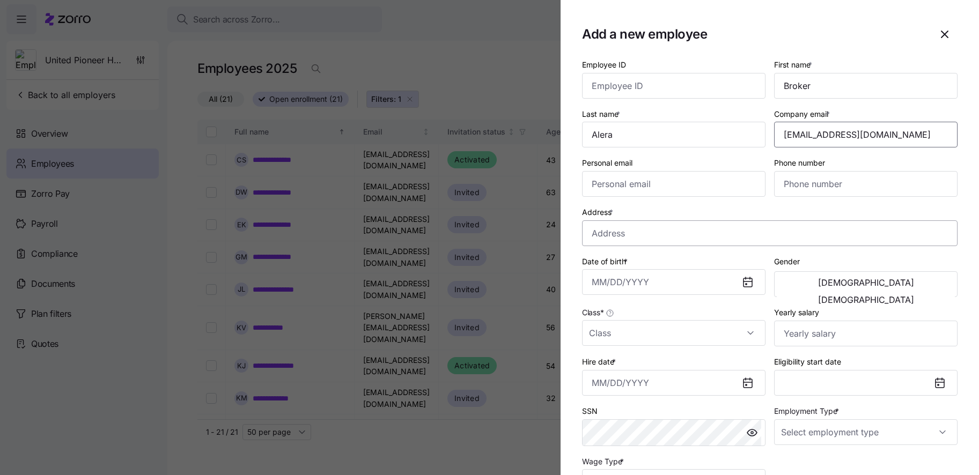
type input "[EMAIL_ADDRESS][DOMAIN_NAME]"
click at [647, 244] on input "Address *" at bounding box center [770, 234] width 376 height 26
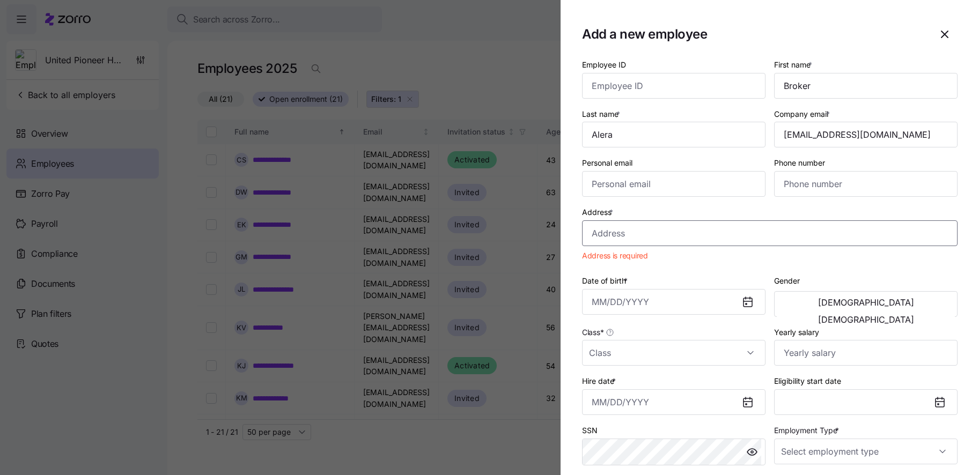
paste input "[STREET_ADDRESS]"
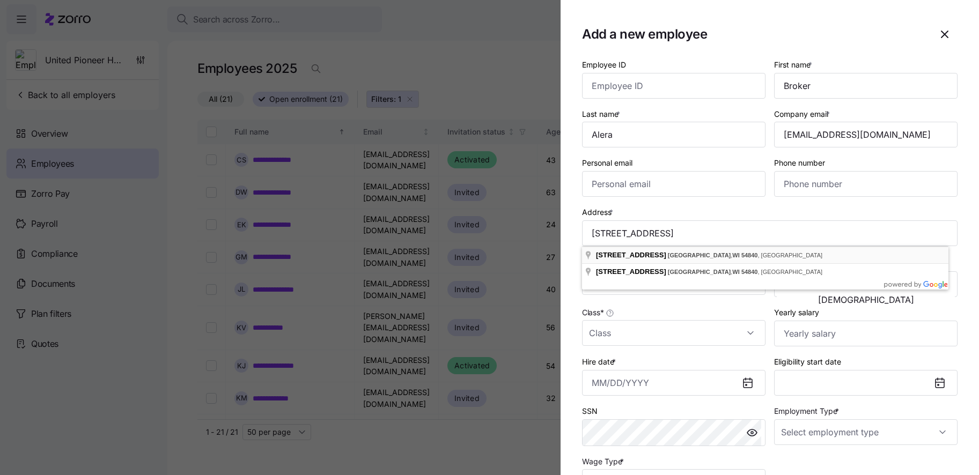
type input "[STREET_ADDRESS]"
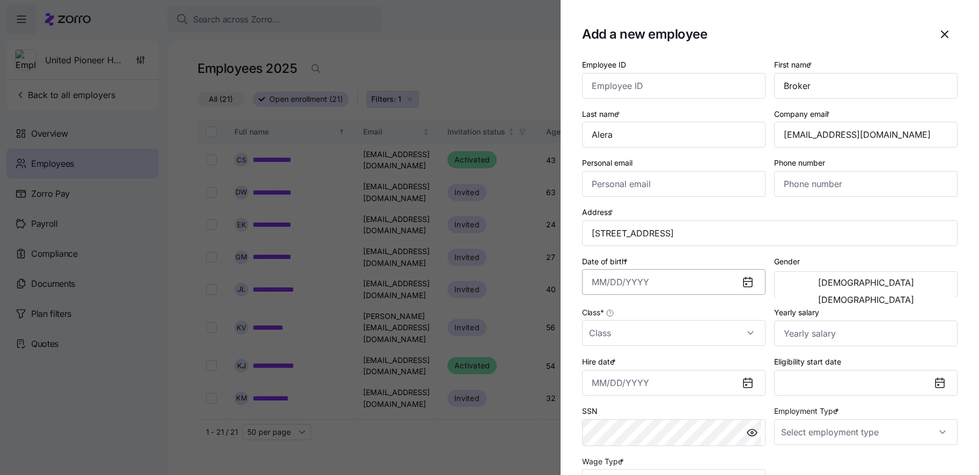
click at [646, 285] on input "Date of birth *" at bounding box center [674, 282] width 184 height 26
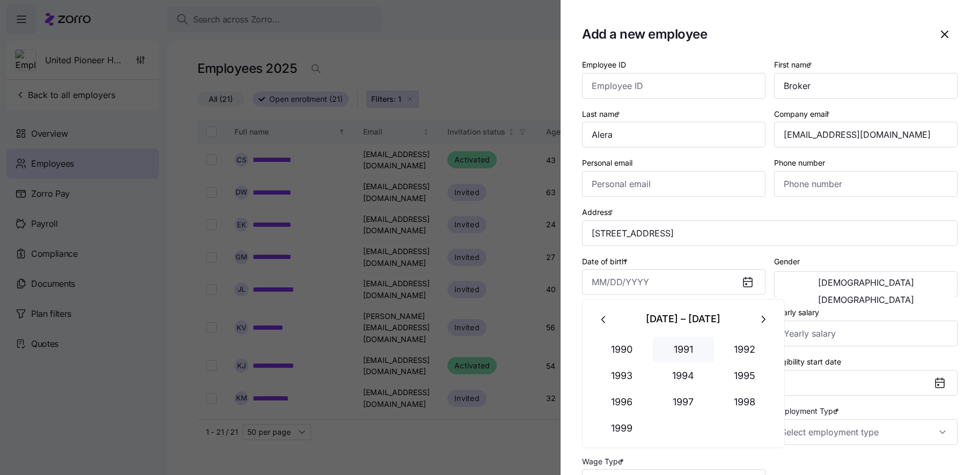
click at [678, 347] on button "1991" at bounding box center [683, 350] width 61 height 26
click at [684, 352] on button "Feb" at bounding box center [683, 350] width 61 height 26
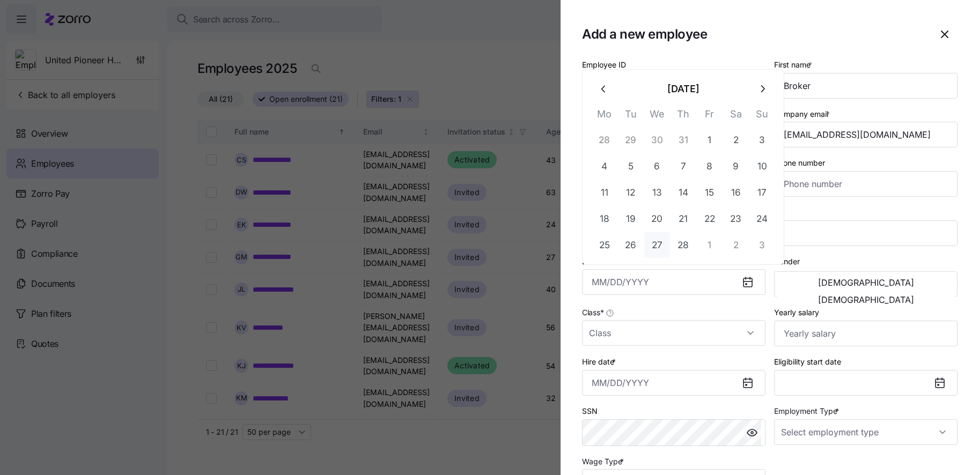
click at [659, 238] on button "27" at bounding box center [658, 245] width 26 height 26
type input "[DATE]"
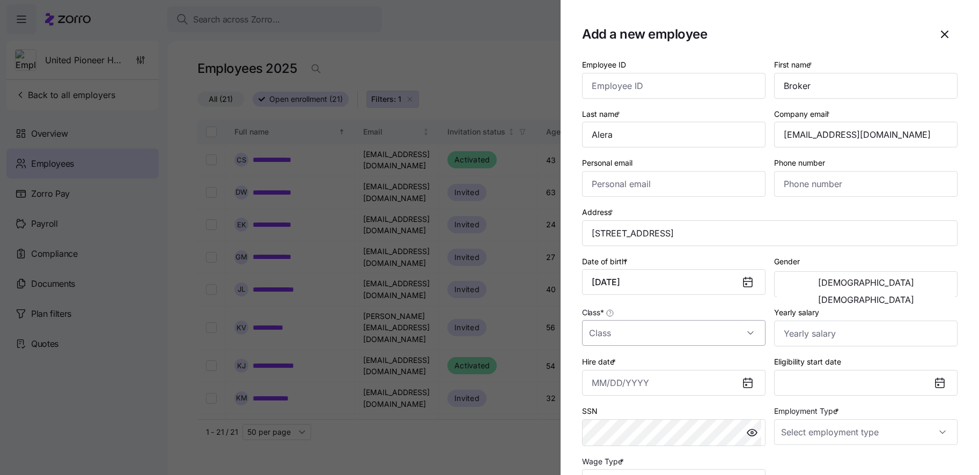
click at [646, 335] on input "Class *" at bounding box center [674, 333] width 184 height 26
click at [638, 357] on div "WI" at bounding box center [672, 366] width 171 height 23
type input "WI"
click at [881, 291] on button "[DEMOGRAPHIC_DATA]" at bounding box center [866, 299] width 178 height 17
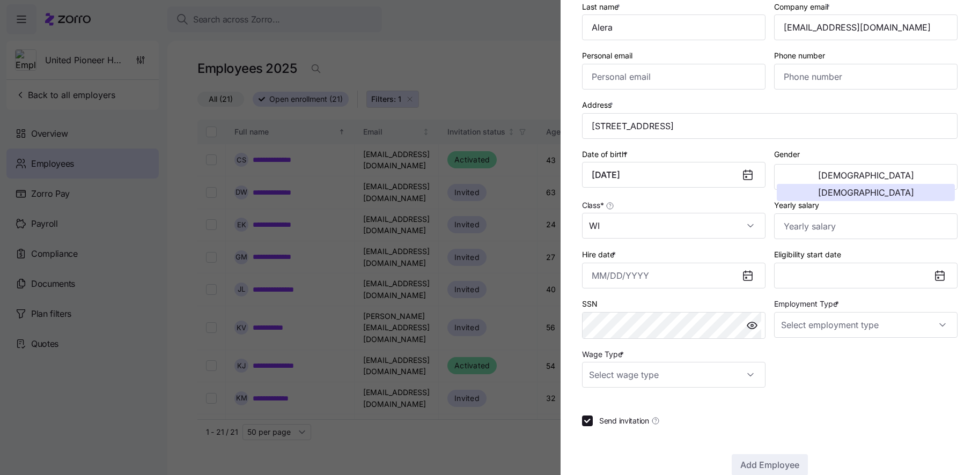
scroll to position [113, 0]
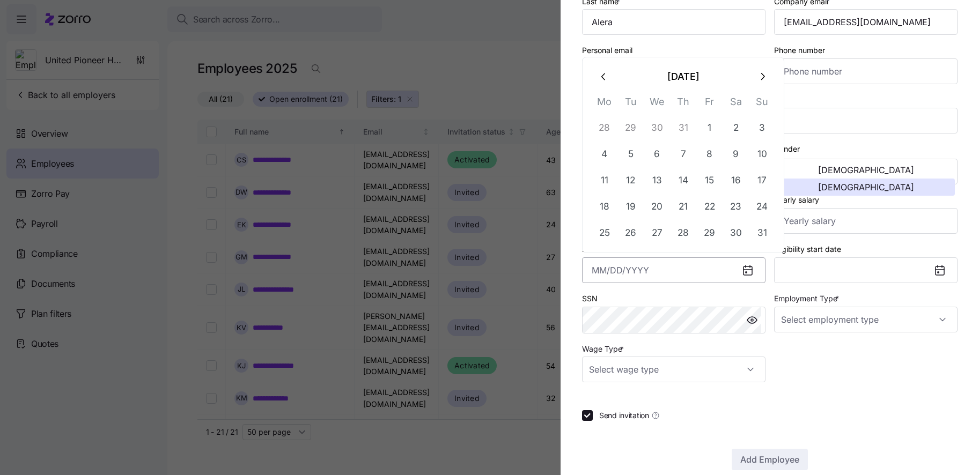
click at [725, 272] on input "Hire date *" at bounding box center [674, 271] width 184 height 26
click at [602, 73] on icon "button" at bounding box center [604, 77] width 12 height 12
click at [760, 104] on button "1" at bounding box center [763, 102] width 26 height 26
type input "[DATE]"
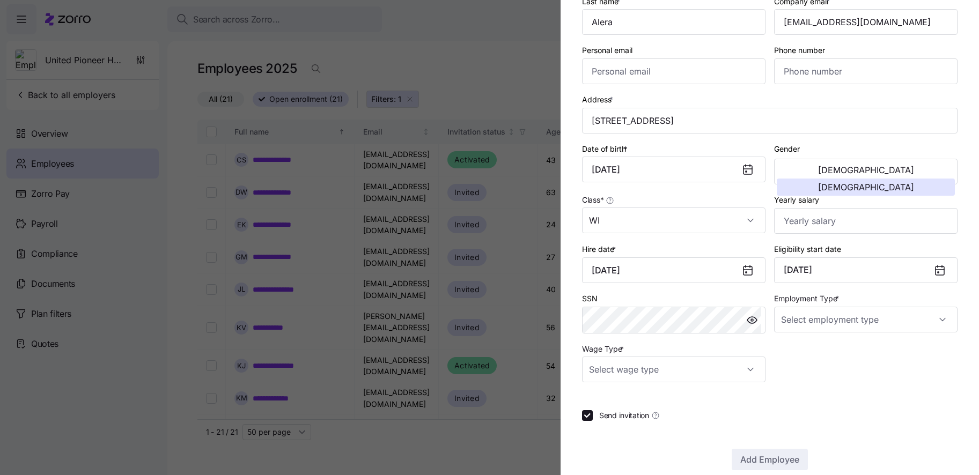
click at [740, 325] on div at bounding box center [753, 321] width 26 height 26
click at [844, 335] on div "Employment Type *" at bounding box center [866, 313] width 192 height 50
click at [836, 317] on input "Employment Type *" at bounding box center [866, 320] width 184 height 26
click at [804, 344] on div "Full Time" at bounding box center [860, 352] width 171 height 23
type input "Full Time"
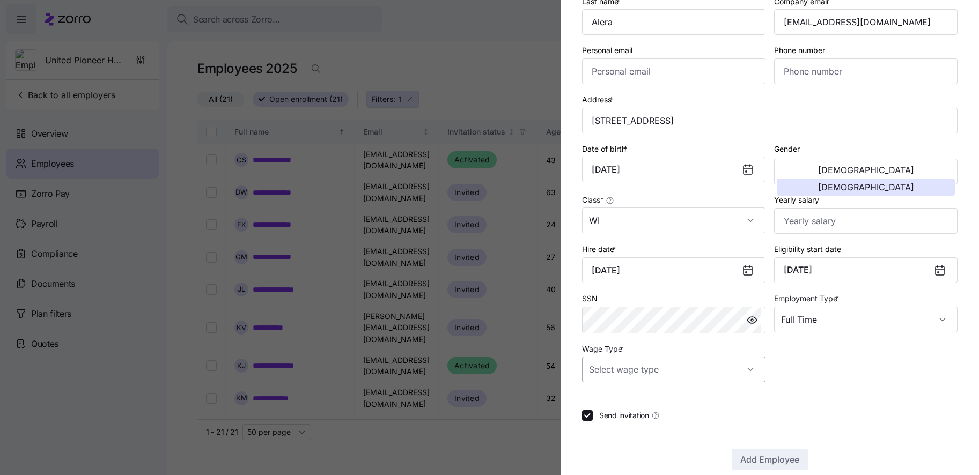
click at [736, 363] on input "Wage Type *" at bounding box center [674, 370] width 184 height 26
click at [690, 398] on div "Salary" at bounding box center [672, 402] width 171 height 23
type input "Salary"
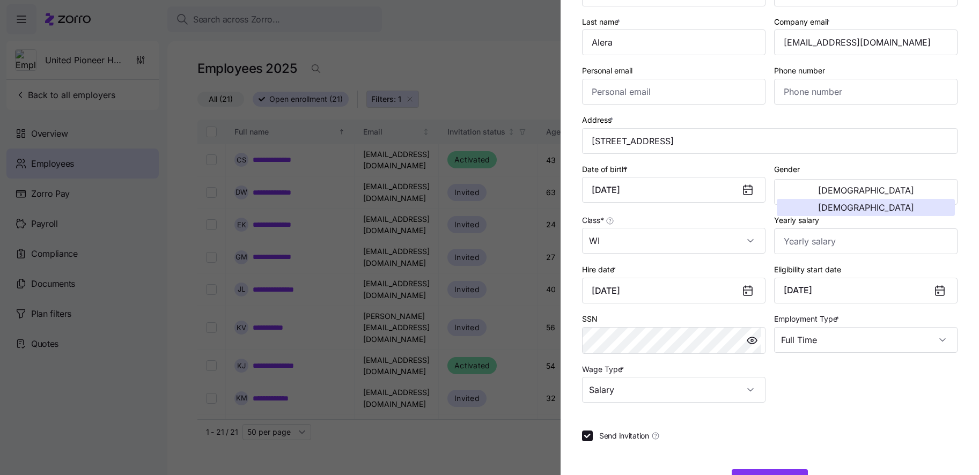
scroll to position [129, 0]
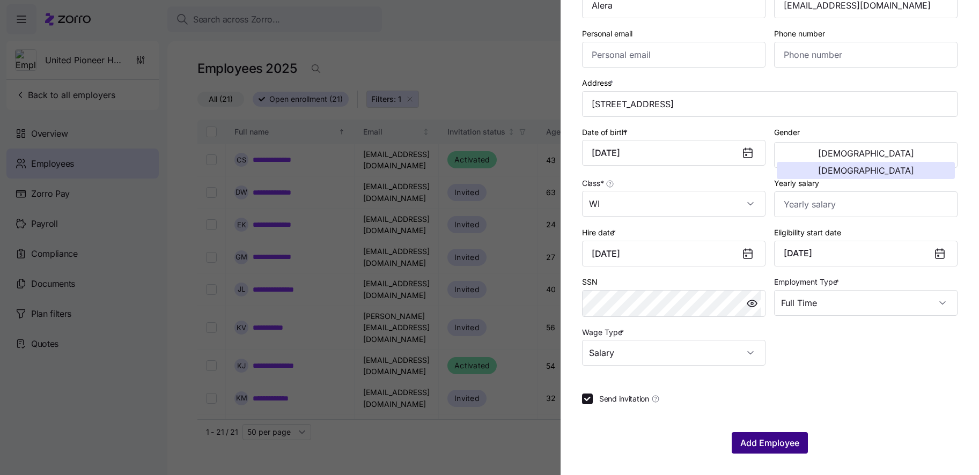
click at [759, 441] on span "Add Employee" at bounding box center [770, 443] width 59 height 13
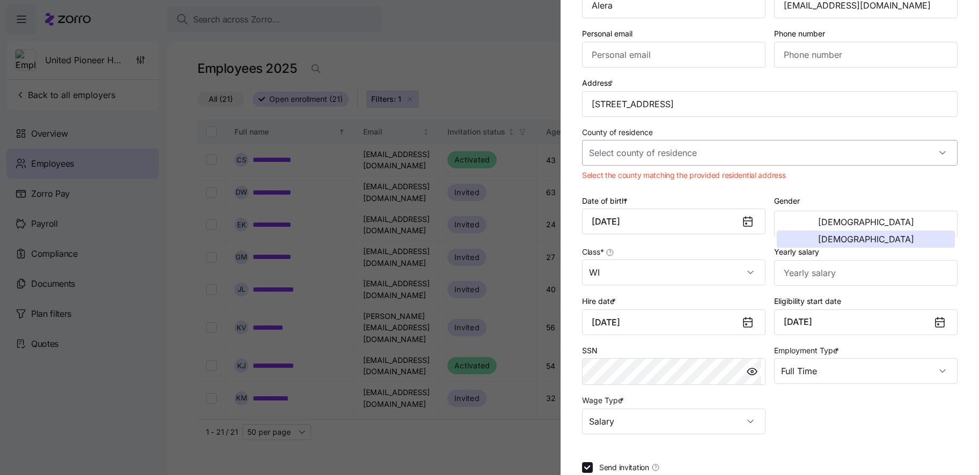
click at [680, 151] on input "County of residence" at bounding box center [770, 153] width 376 height 26
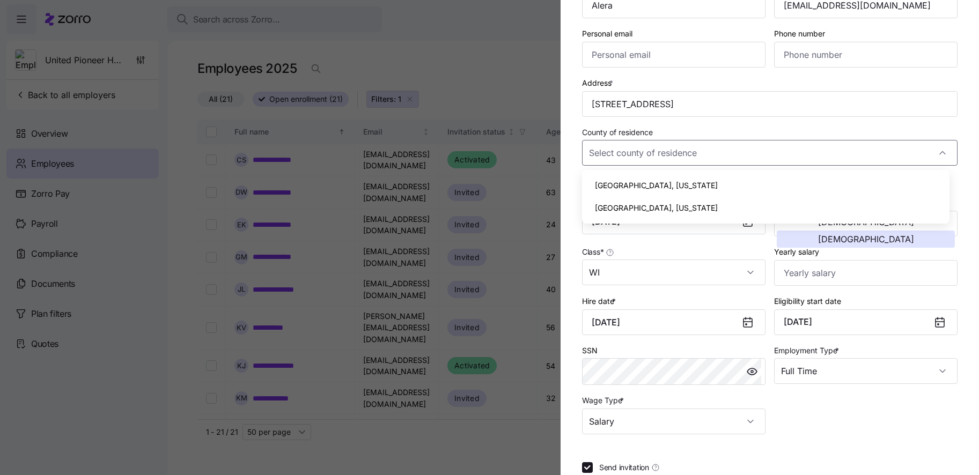
click at [665, 185] on span "[GEOGRAPHIC_DATA], [US_STATE]" at bounding box center [656, 186] width 123 height 12
type input "[GEOGRAPHIC_DATA], [US_STATE]"
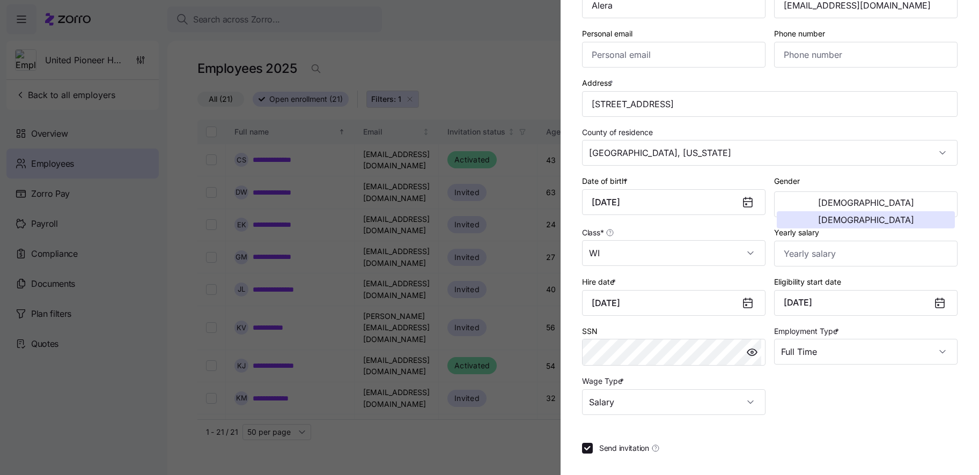
scroll to position [179, 0]
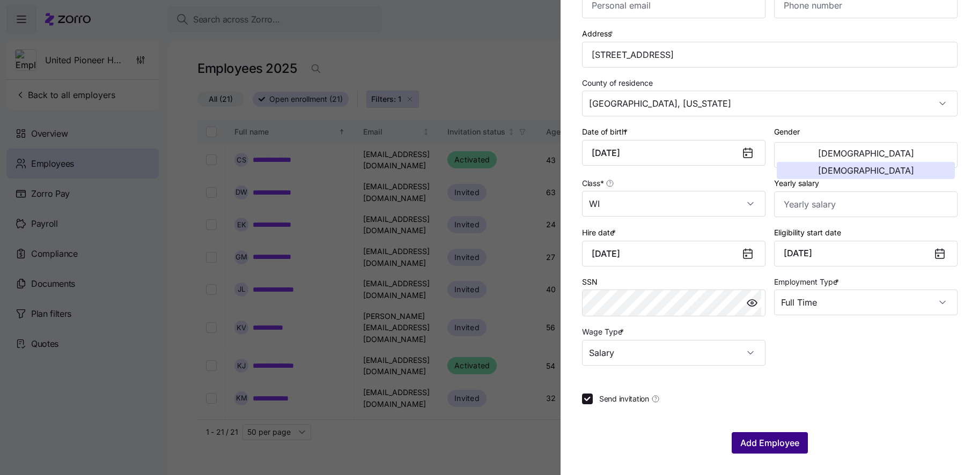
click at [790, 441] on span "Add Employee" at bounding box center [770, 443] width 59 height 13
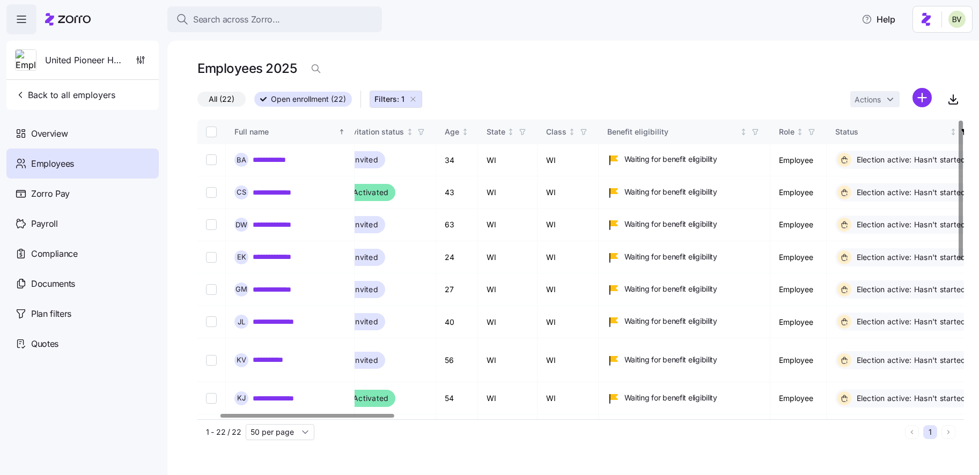
scroll to position [0, 103]
click at [214, 132] on input "Select all records" at bounding box center [211, 132] width 11 height 11
checkbox input "true"
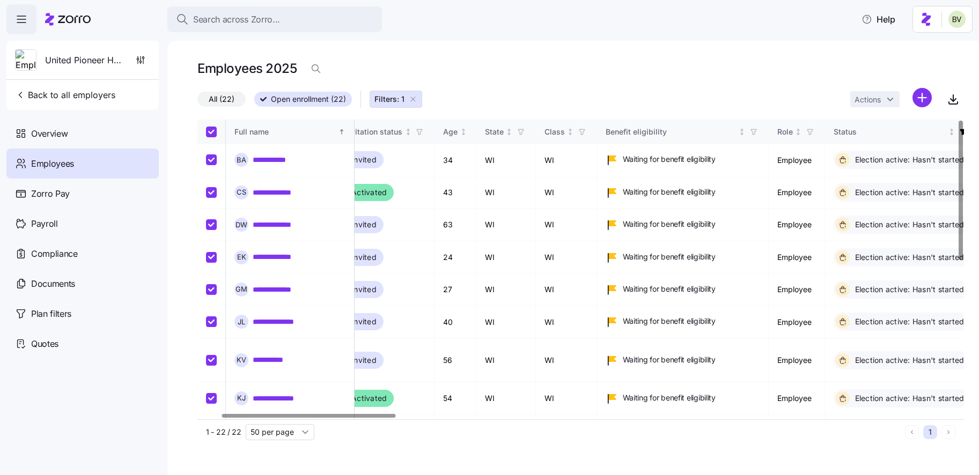
checkbox input "true"
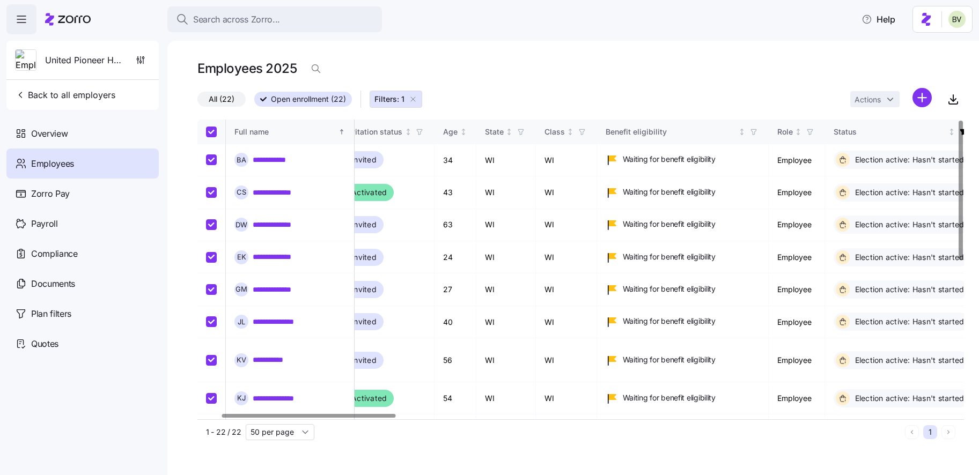
checkbox input "true"
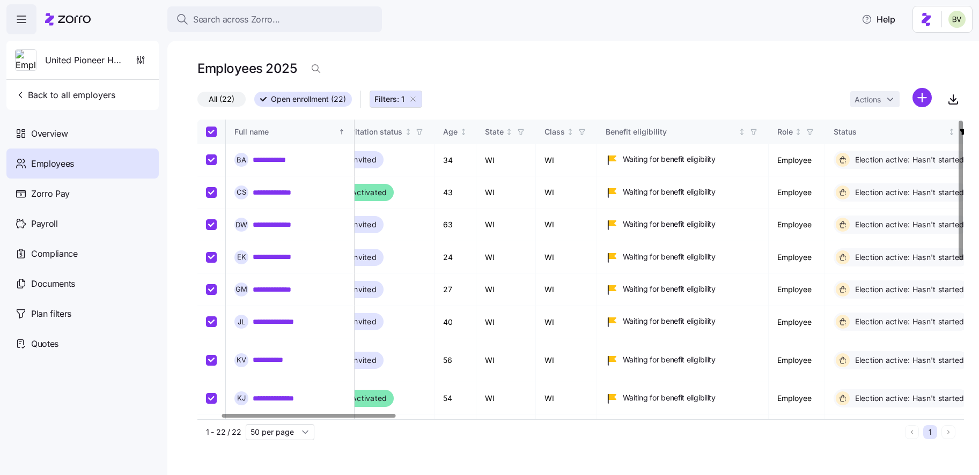
checkbox input "true"
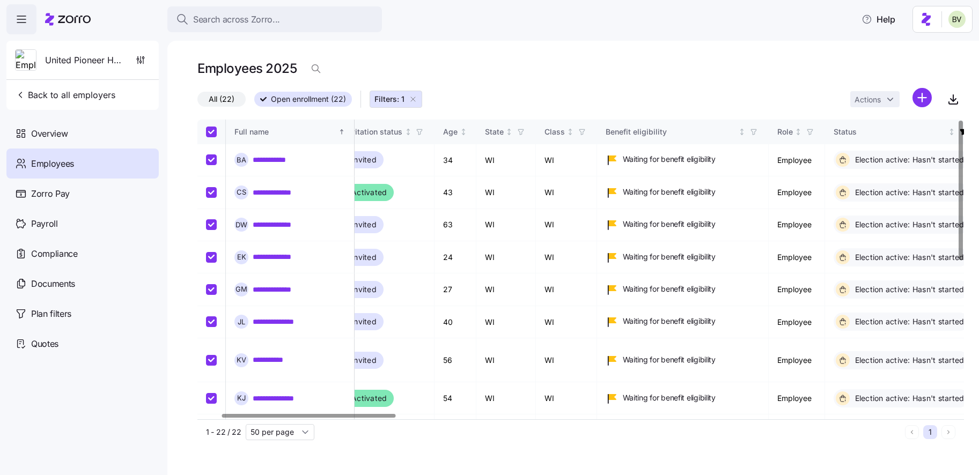
checkbox input "true"
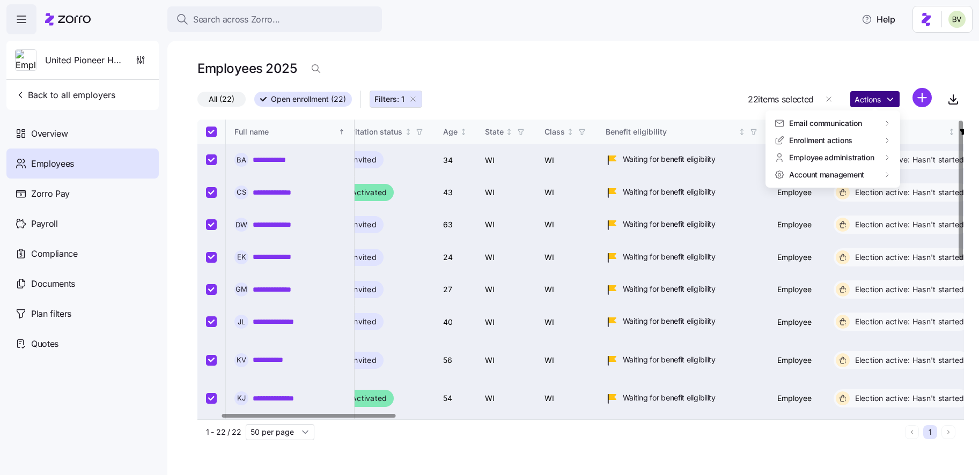
click at [891, 101] on html "**********" at bounding box center [489, 234] width 979 height 469
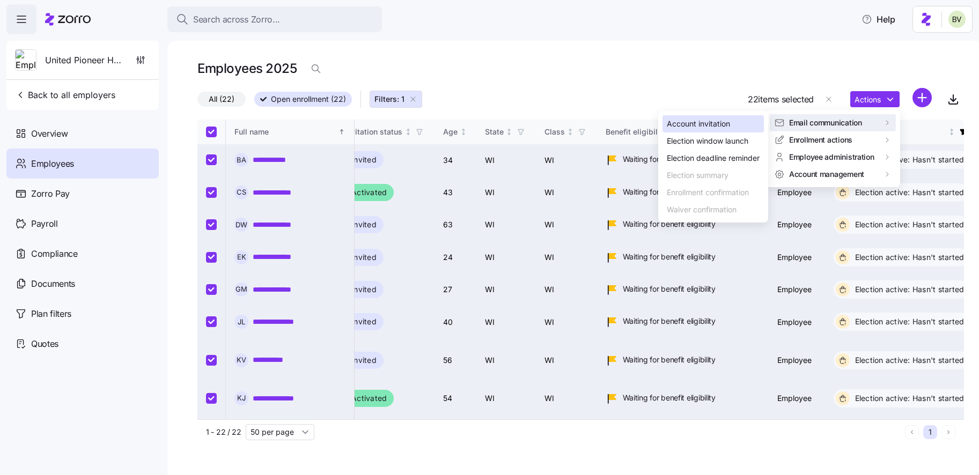
click at [717, 121] on div "Account invitation" at bounding box center [698, 124] width 63 height 12
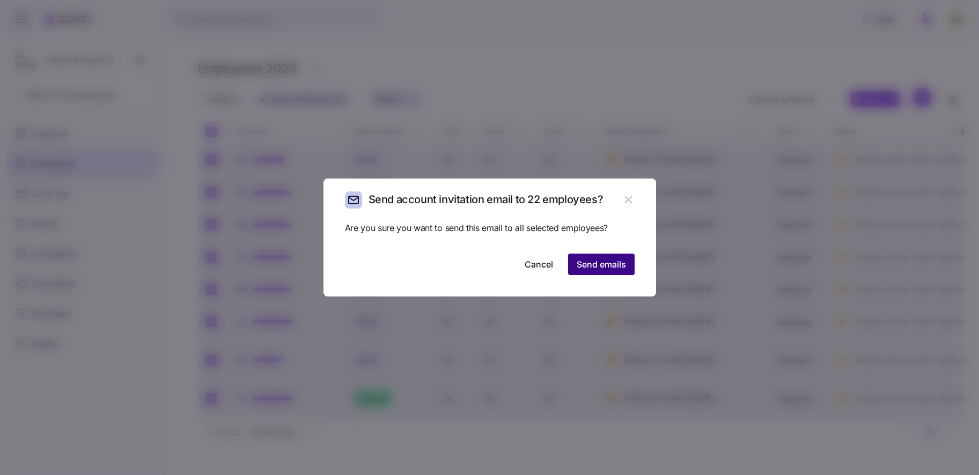
click at [591, 262] on span "Send emails" at bounding box center [601, 264] width 49 height 13
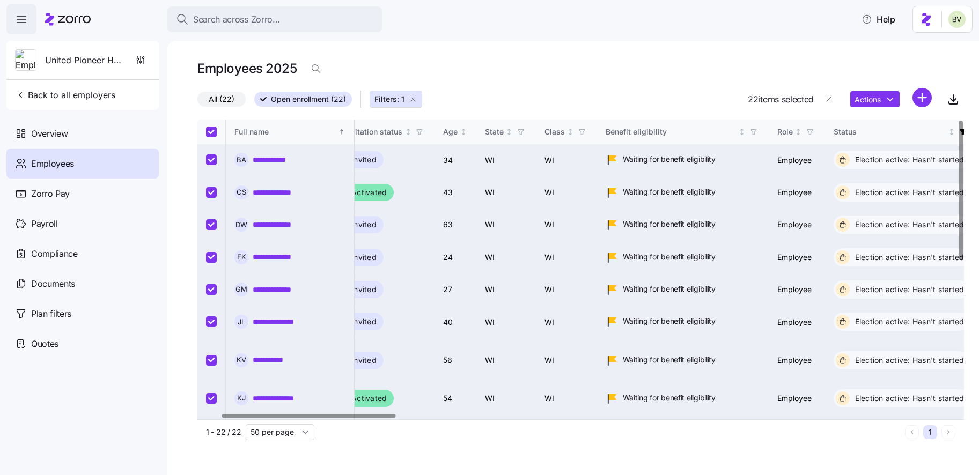
click at [211, 131] on input "Select all records" at bounding box center [211, 132] width 11 height 11
checkbox input "false"
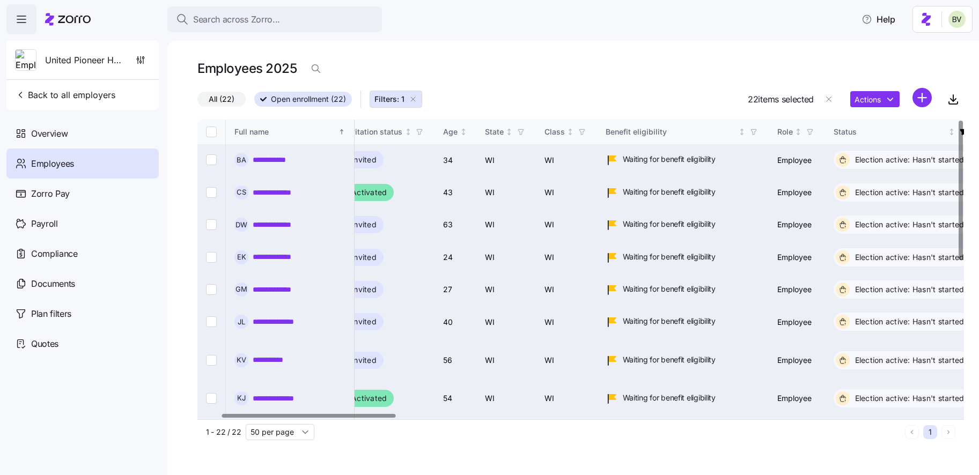
checkbox input "false"
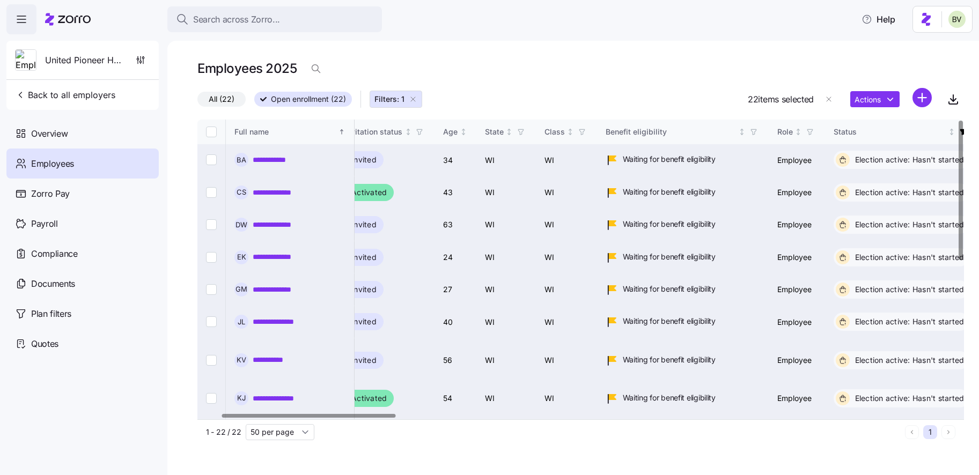
checkbox input "false"
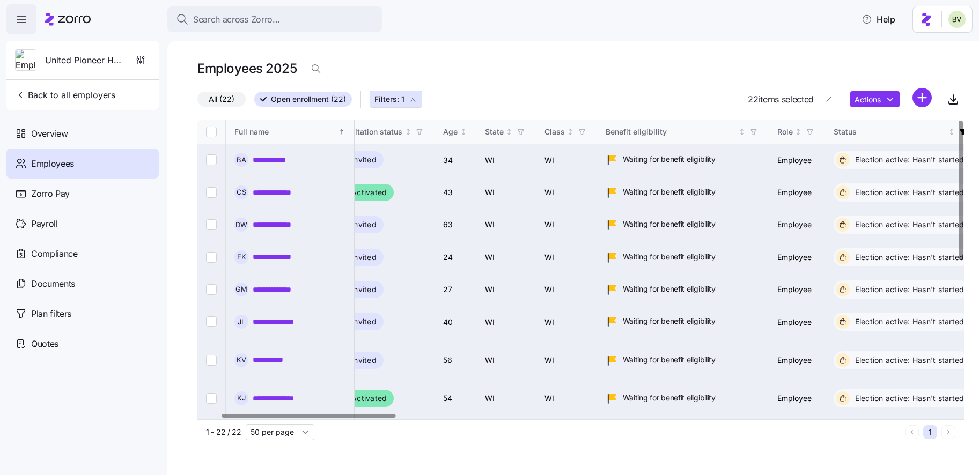
checkbox input "false"
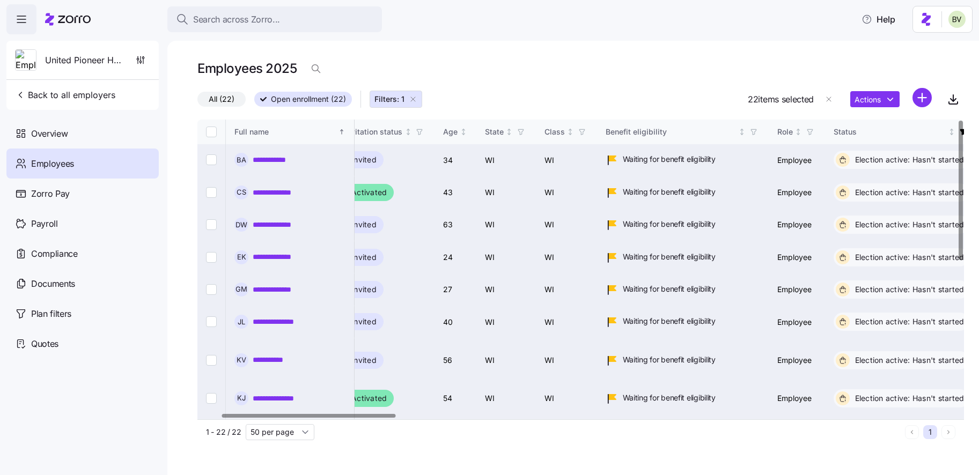
checkbox input "false"
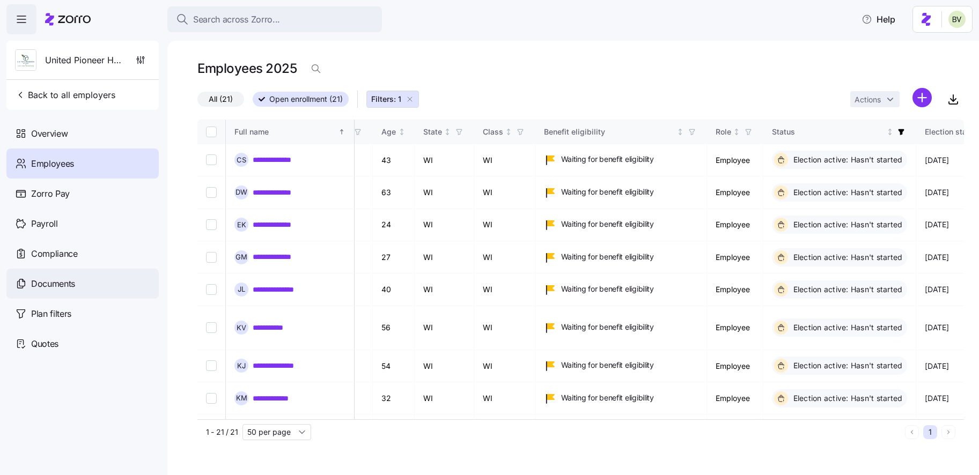
scroll to position [0, 192]
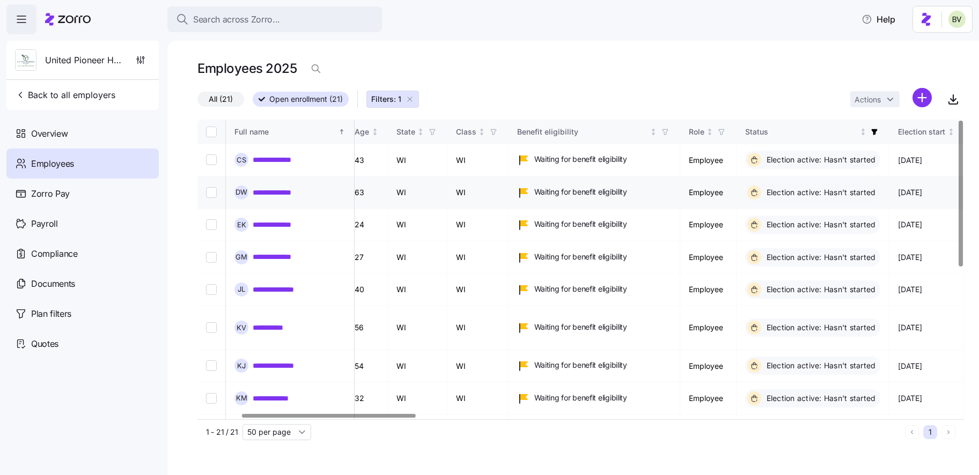
click at [275, 187] on link "**********" at bounding box center [280, 192] width 55 height 11
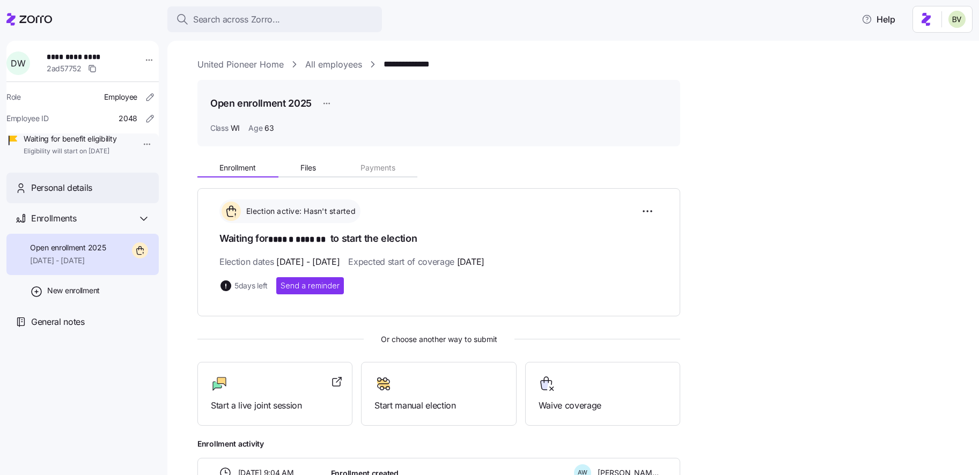
click at [109, 195] on div "Personal details" at bounding box center [90, 187] width 119 height 13
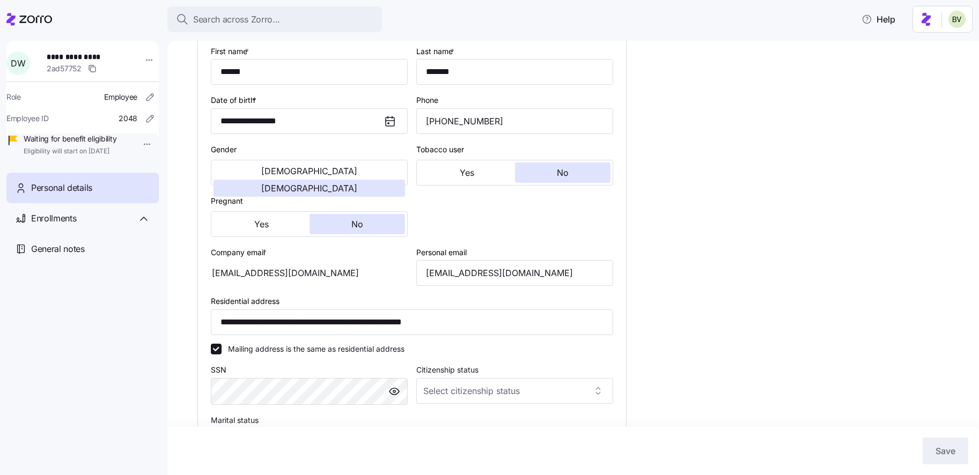
scroll to position [145, 0]
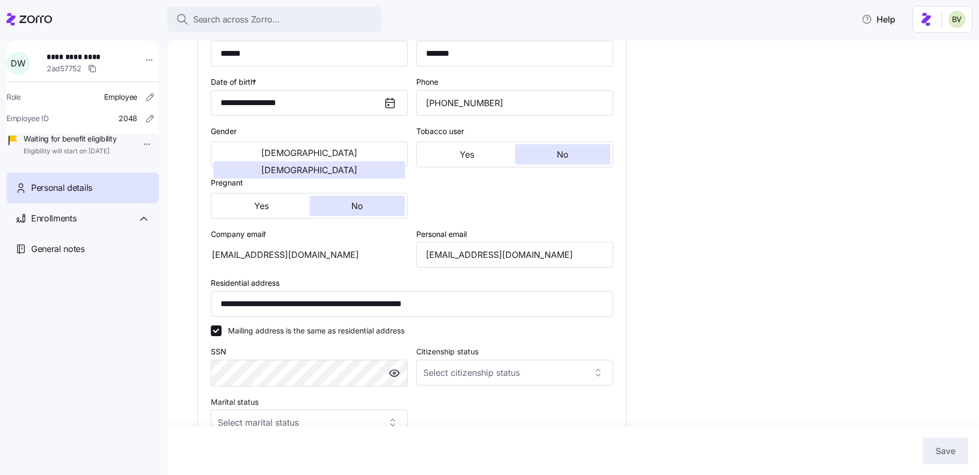
type input "WI"
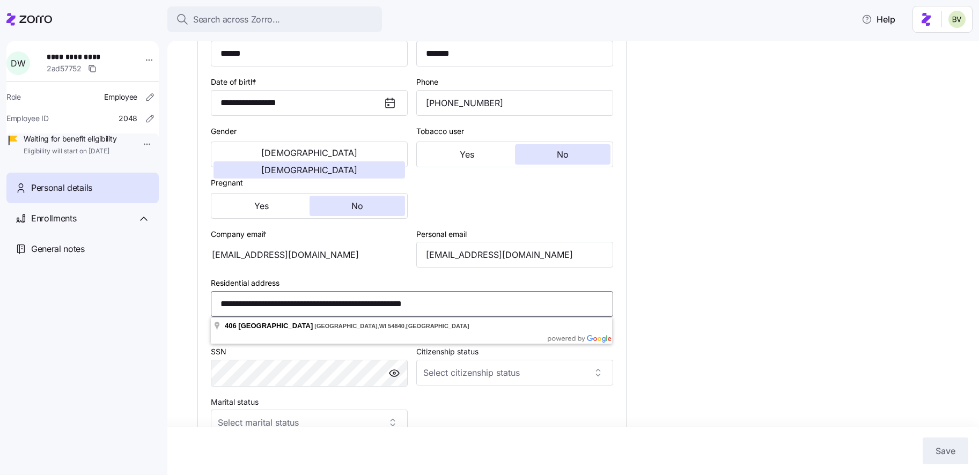
drag, startPoint x: 386, startPoint y: 304, endPoint x: 328, endPoint y: 305, distance: 58.0
click at [328, 305] on input "**********" at bounding box center [412, 304] width 402 height 26
